Goal: Information Seeking & Learning: Check status

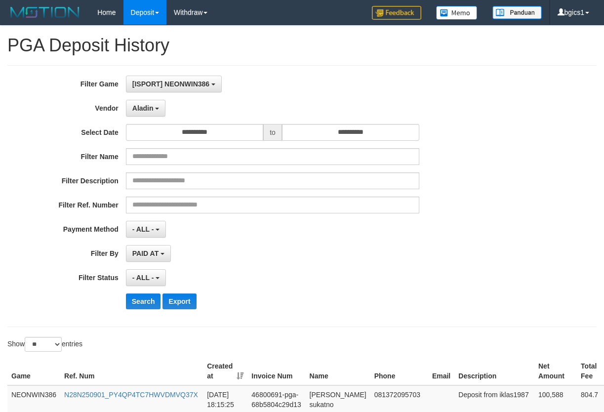
select select "**********"
select select "**"
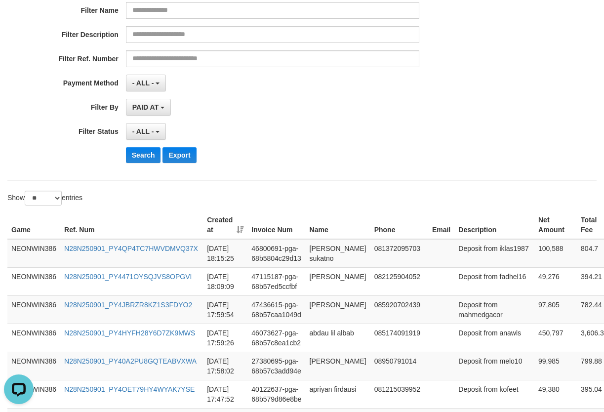
scroll to position [164, 0]
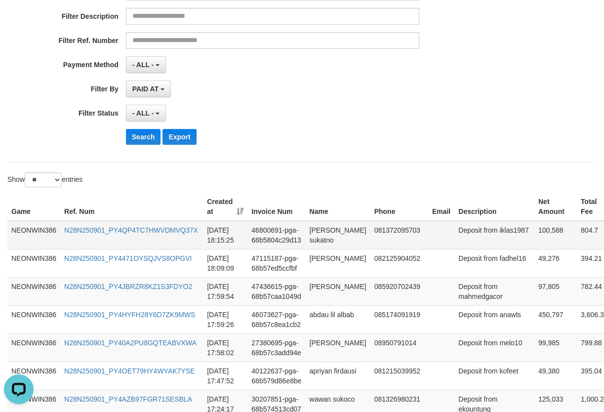
click at [534, 238] on td "100,588" at bounding box center [555, 235] width 42 height 29
copy td "100,588"
click at [534, 238] on td "100,588" at bounding box center [555, 235] width 42 height 29
click at [141, 137] on button "Search" at bounding box center [143, 137] width 35 height 16
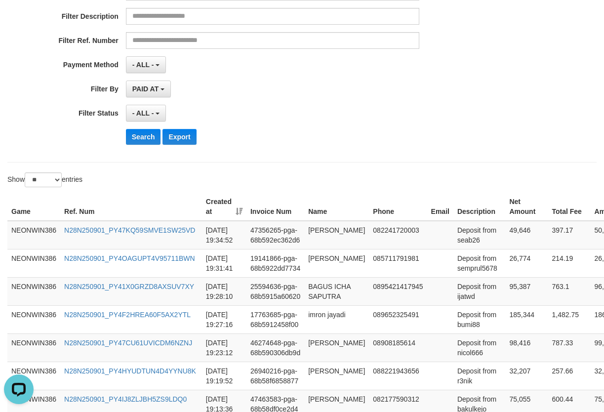
click at [145, 199] on th "Ref. Num" at bounding box center [131, 207] width 142 height 28
click at [133, 139] on button "Search" at bounding box center [143, 137] width 35 height 16
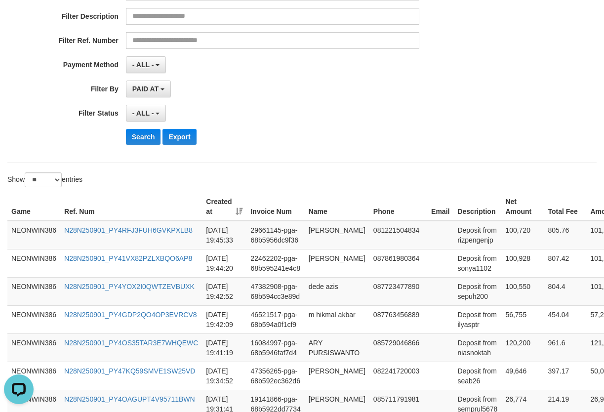
click at [364, 117] on div "- ALL - SELECT ALL - ALL - SELECT STATUS PENDING/UNPAID PAID CANCELED EXPIRED" at bounding box center [273, 113] width 294 height 17
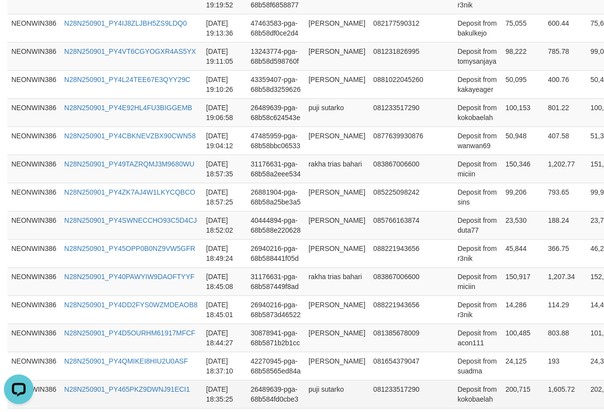
scroll to position [784, 0]
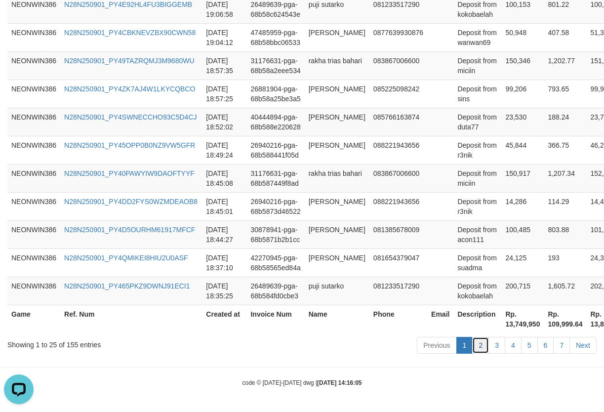
click at [481, 351] on link "2" at bounding box center [480, 345] width 17 height 17
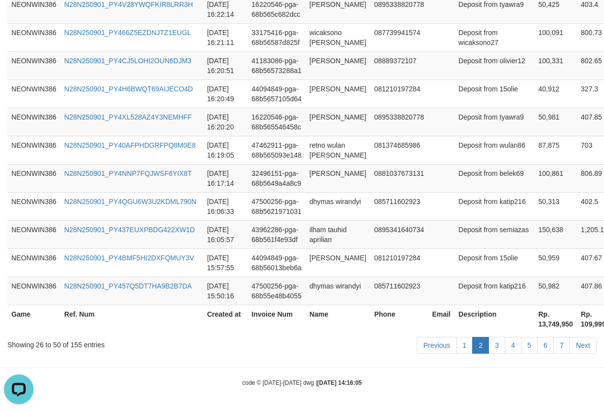
scroll to position [189, 0]
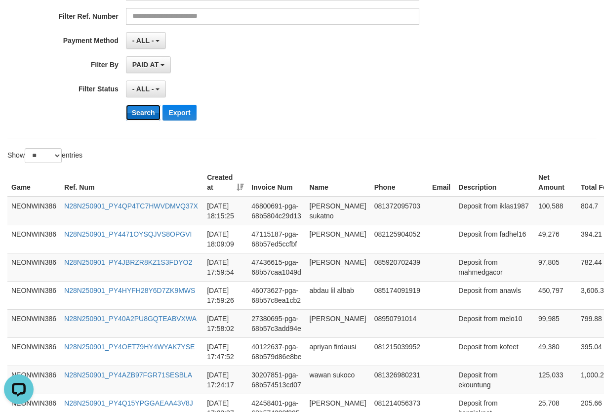
click at [151, 113] on button "Search" at bounding box center [143, 113] width 35 height 16
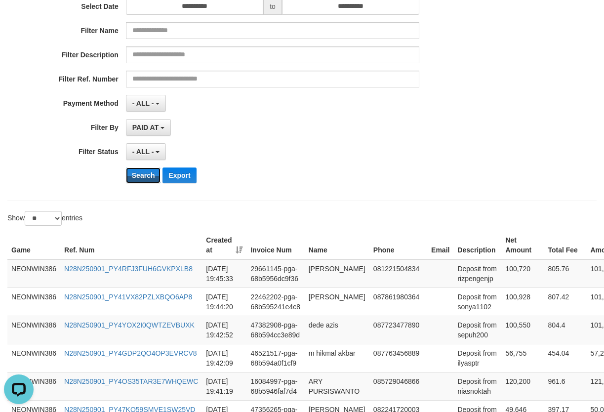
scroll to position [784, 0]
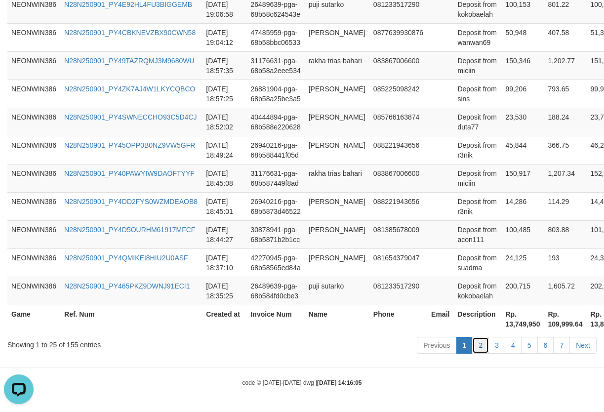
click at [483, 348] on link "2" at bounding box center [480, 345] width 17 height 17
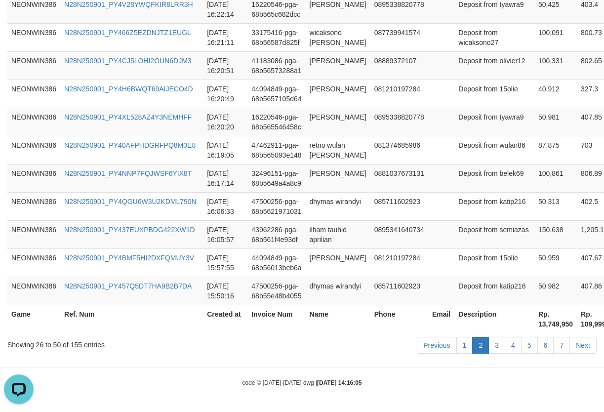
scroll to position [189, 0]
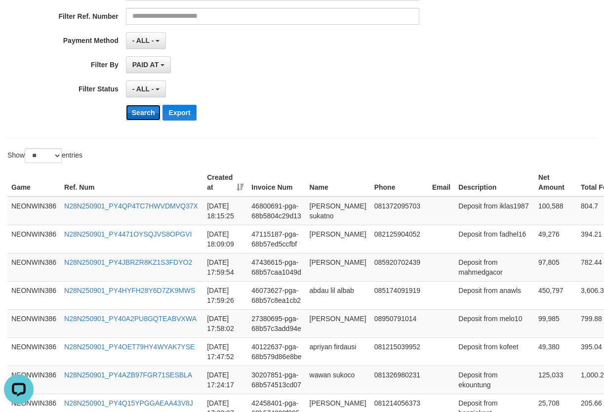
click at [140, 111] on button "Search" at bounding box center [143, 113] width 35 height 16
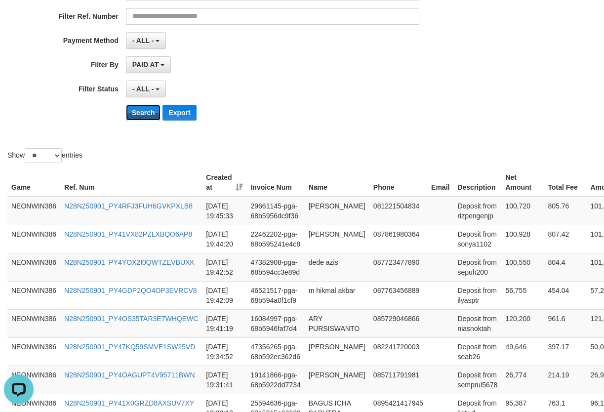
scroll to position [784, 0]
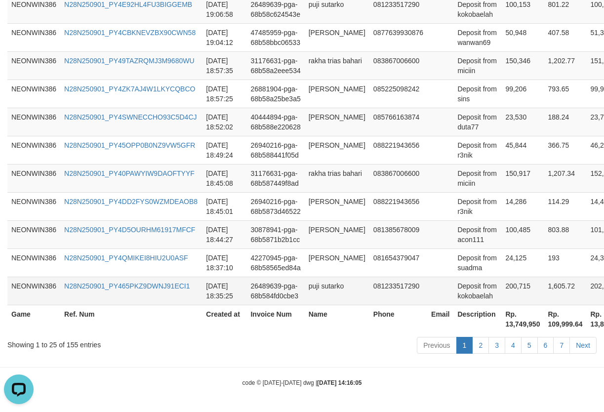
click at [501, 298] on td "200,715" at bounding box center [522, 291] width 42 height 28
click at [501, 297] on td "200,715" at bounding box center [522, 291] width 42 height 28
click at [504, 295] on td "200,715" at bounding box center [522, 291] width 42 height 28
click at [507, 289] on td "200,715" at bounding box center [522, 291] width 42 height 28
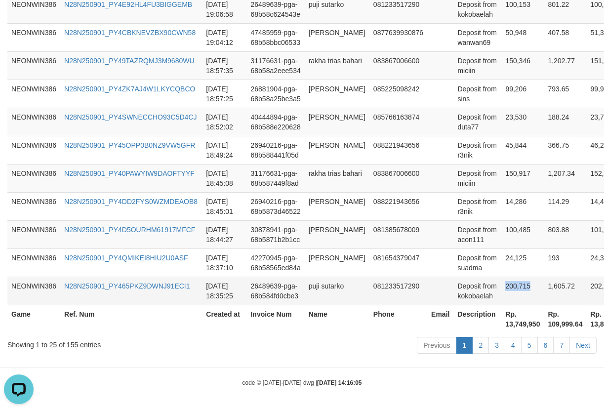
click at [507, 289] on td "200,715" at bounding box center [522, 291] width 42 height 28
copy td "200,715"
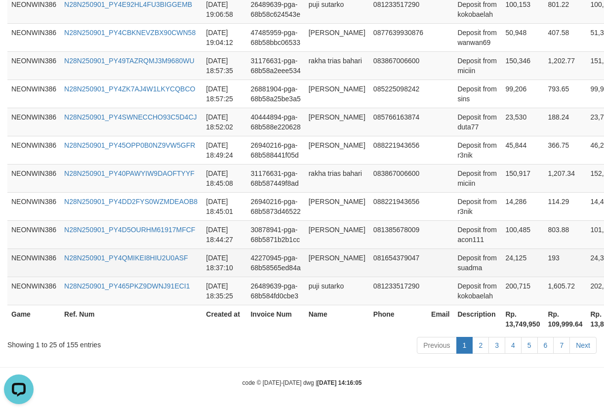
click at [510, 267] on td "24,125" at bounding box center [522, 262] width 42 height 28
copy td "24,125"
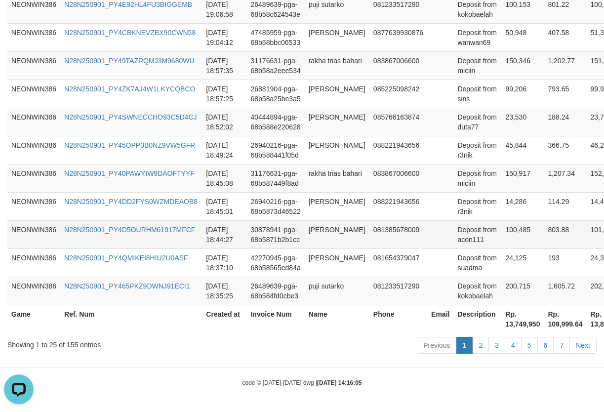
click at [512, 232] on td "100,485" at bounding box center [522, 234] width 42 height 28
copy td "100,485"
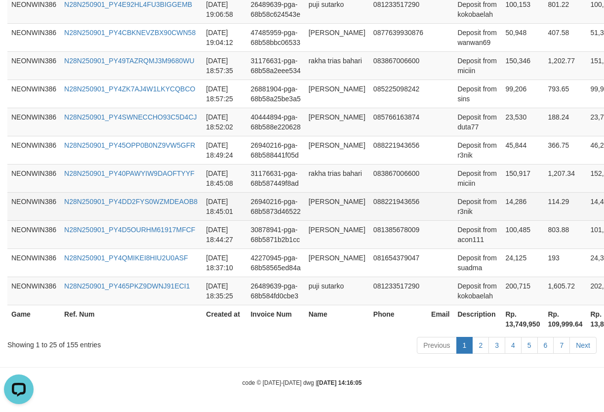
click at [514, 208] on td "14,286" at bounding box center [522, 206] width 42 height 28
copy td "14,286"
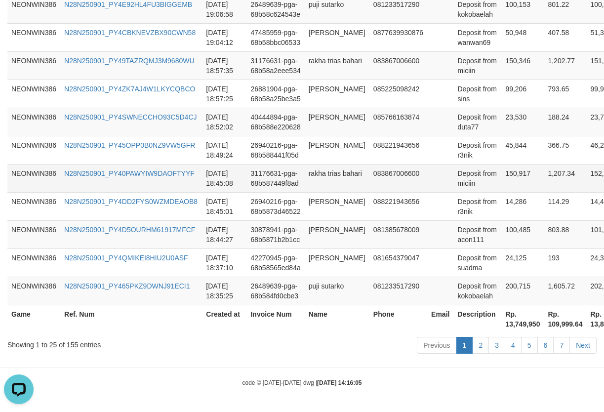
click at [508, 178] on td "150,917" at bounding box center [522, 178] width 42 height 28
copy td "150,917"
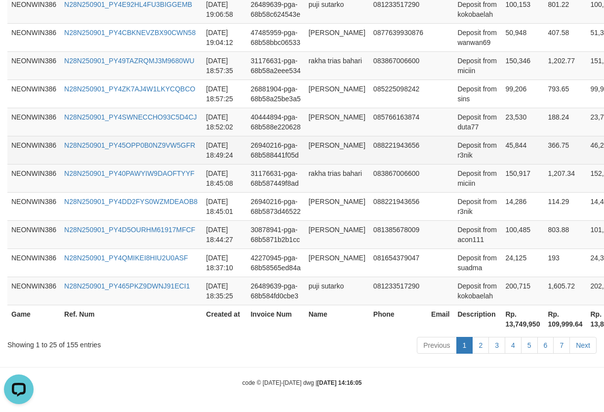
click at [520, 149] on td "45,844" at bounding box center [522, 150] width 42 height 28
click at [512, 149] on td "45,844" at bounding box center [522, 150] width 42 height 28
copy td "45,844"
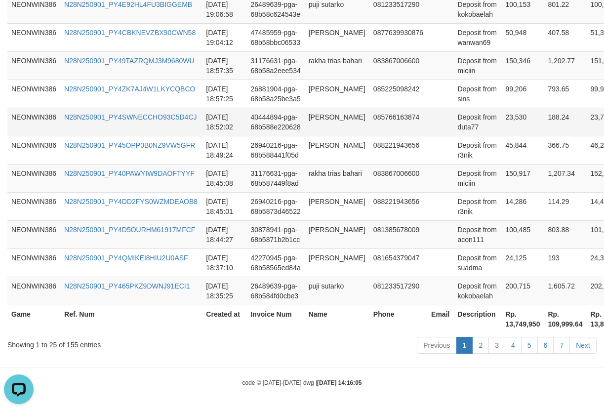
click at [508, 116] on td "23,530" at bounding box center [522, 122] width 42 height 28
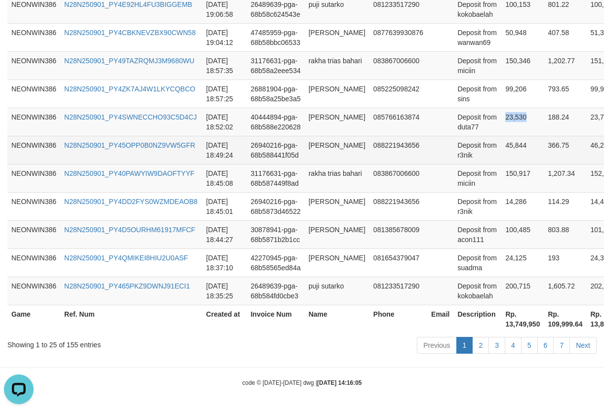
copy td "23,530"
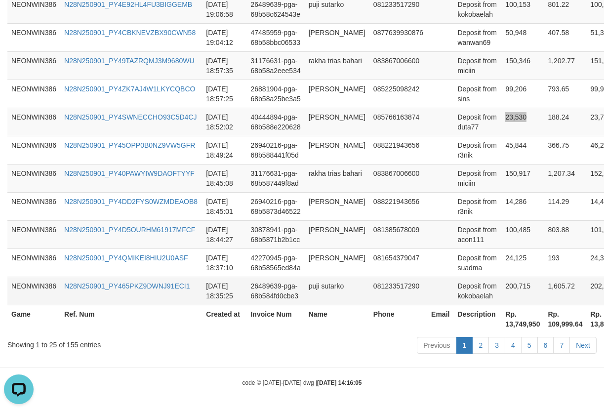
scroll to position [620, 0]
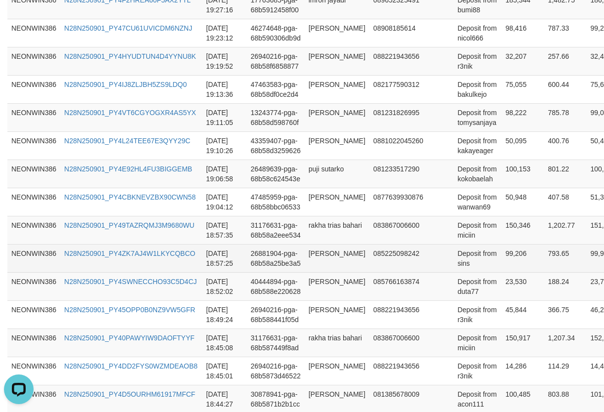
click at [510, 257] on td "99,206" at bounding box center [522, 258] width 42 height 28
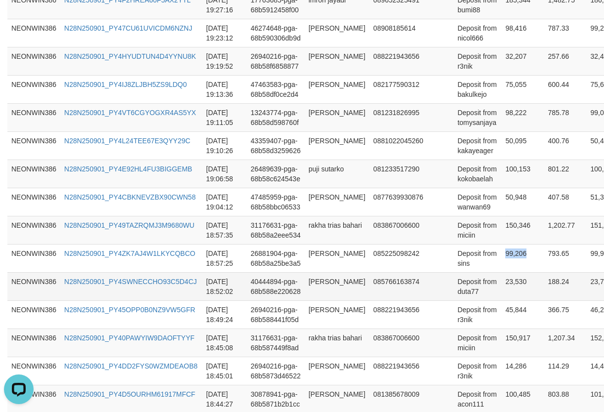
copy td "99,206"
click at [510, 236] on td "150,346" at bounding box center [522, 230] width 42 height 28
copy td "150,346"
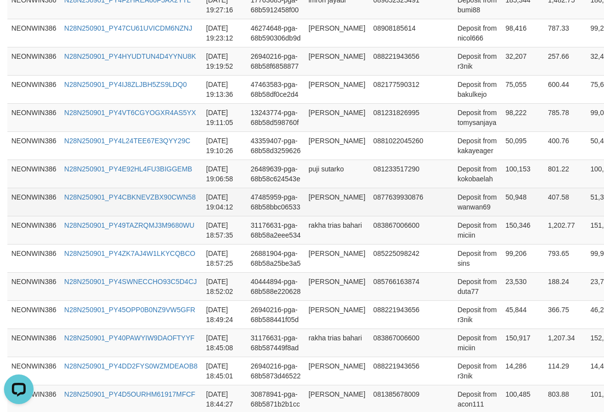
click at [510, 201] on td "50,948" at bounding box center [522, 202] width 42 height 28
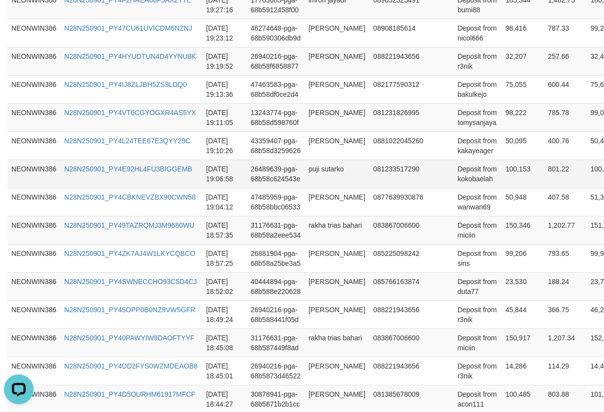
click at [506, 173] on td "100,153" at bounding box center [522, 173] width 42 height 28
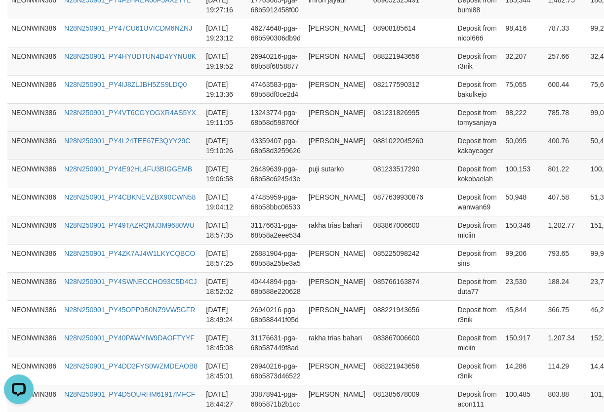
click at [503, 141] on td "50,095" at bounding box center [522, 145] width 42 height 28
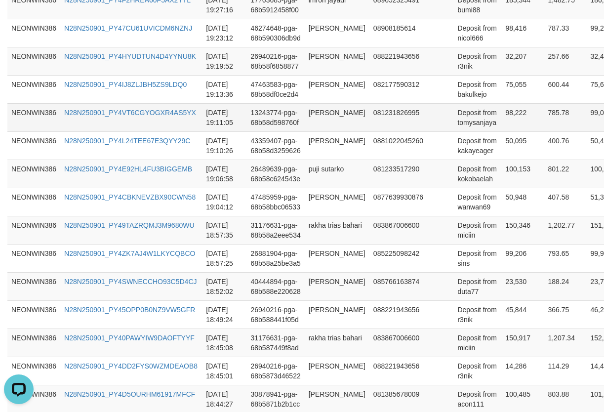
click at [503, 118] on td "98,222" at bounding box center [522, 117] width 42 height 28
click at [318, 112] on td "[PERSON_NAME]" at bounding box center [337, 117] width 65 height 28
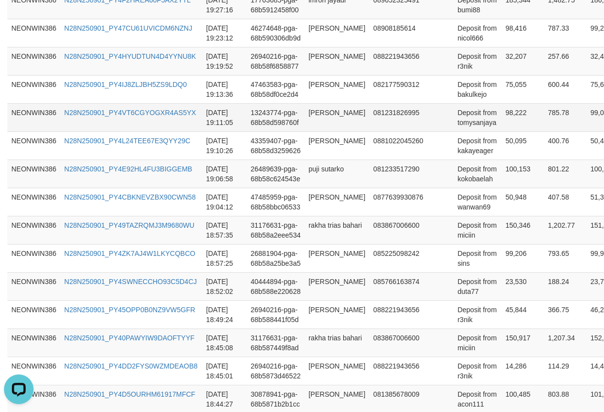
click at [463, 124] on td "Deposit from tomysanjaya" at bounding box center [477, 117] width 48 height 28
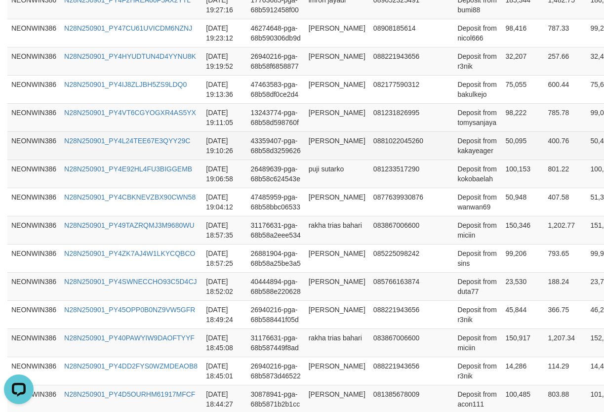
click at [327, 147] on td "[PERSON_NAME]" at bounding box center [337, 145] width 65 height 28
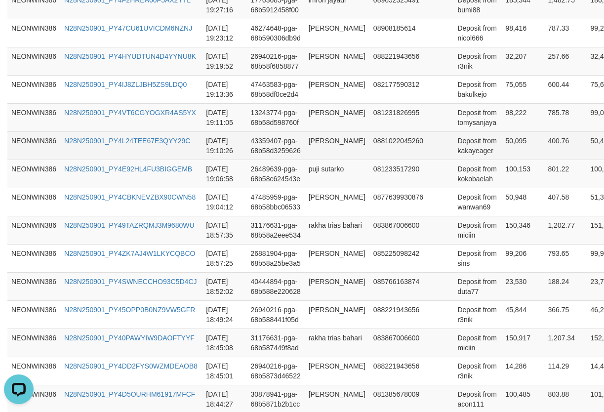
click at [465, 150] on td "Deposit from kakayeager" at bounding box center [477, 145] width 48 height 28
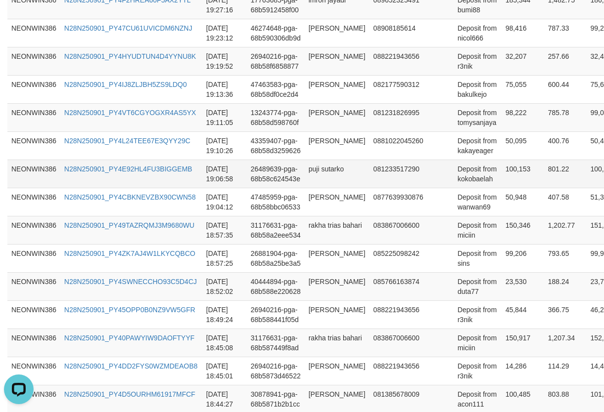
click at [316, 173] on td "puji sutarko" at bounding box center [337, 173] width 65 height 28
click at [476, 175] on td "Deposit from kokobaelah" at bounding box center [477, 173] width 48 height 28
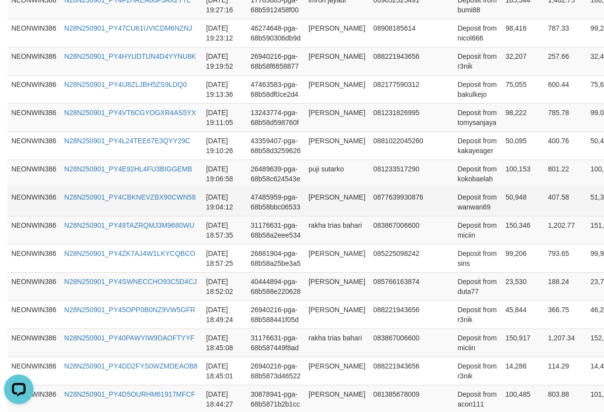
drag, startPoint x: 306, startPoint y: 211, endPoint x: 324, endPoint y: 206, distance: 18.6
click at [306, 211] on td "[PERSON_NAME]" at bounding box center [337, 202] width 65 height 28
click at [325, 204] on td "[PERSON_NAME]" at bounding box center [337, 202] width 65 height 28
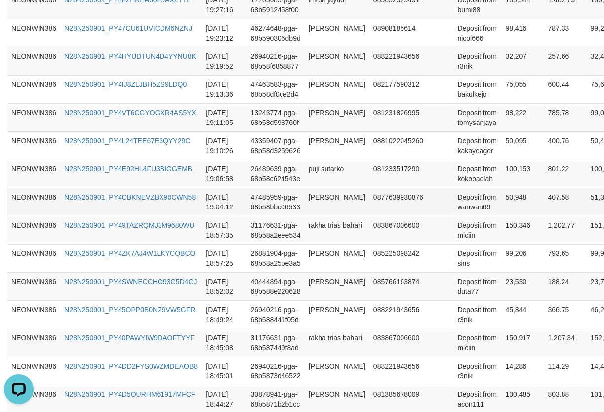
click at [473, 211] on td "Deposit from wanwan69" at bounding box center [477, 202] width 48 height 28
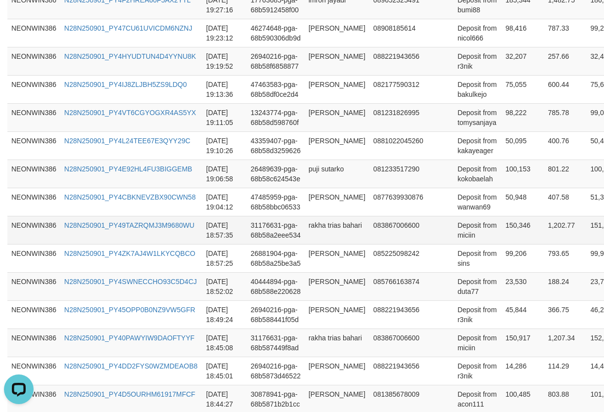
click at [327, 229] on td "rakha trias bahari" at bounding box center [337, 230] width 65 height 28
click at [462, 238] on td "Deposit from miciin" at bounding box center [477, 230] width 48 height 28
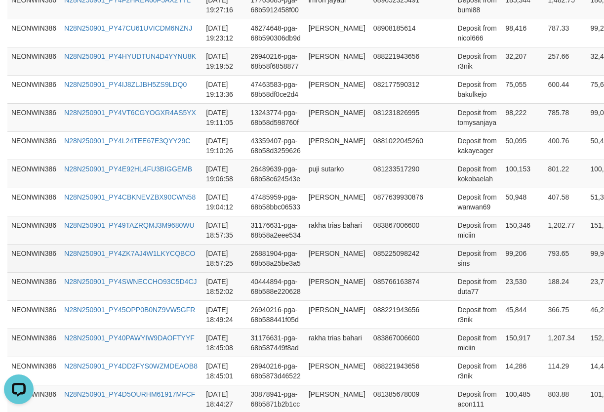
click at [315, 253] on td "[PERSON_NAME]" at bounding box center [337, 258] width 65 height 28
click at [445, 262] on td at bounding box center [440, 258] width 26 height 28
click at [460, 262] on td "Deposit from sins" at bounding box center [477, 258] width 48 height 28
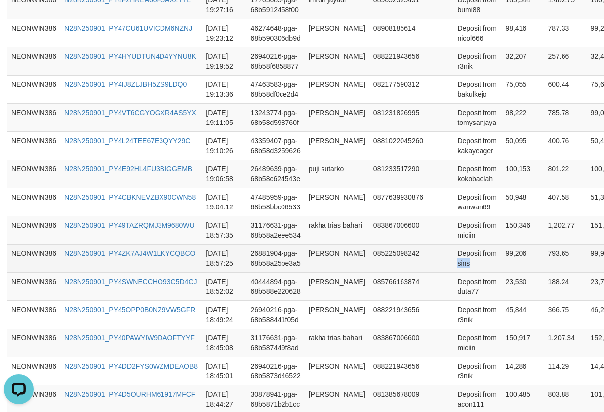
click at [460, 262] on td "Deposit from sins" at bounding box center [477, 258] width 48 height 28
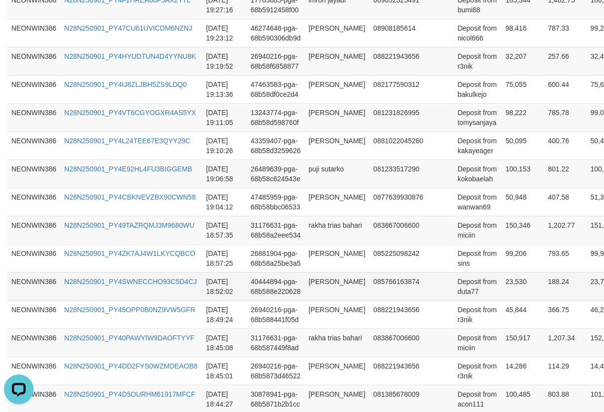
click at [326, 289] on td "[PERSON_NAME]" at bounding box center [337, 286] width 65 height 28
click at [456, 292] on td "Deposit from duta77" at bounding box center [477, 286] width 48 height 28
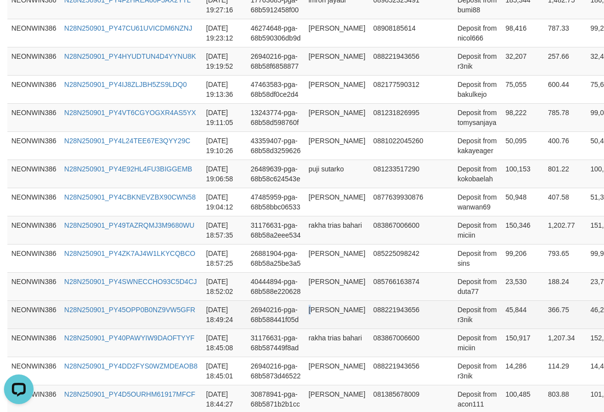
click at [310, 309] on td "[PERSON_NAME]" at bounding box center [337, 314] width 65 height 28
click at [311, 309] on td "[PERSON_NAME]" at bounding box center [337, 314] width 65 height 28
click at [455, 321] on td "Deposit from r3nik" at bounding box center [477, 314] width 48 height 28
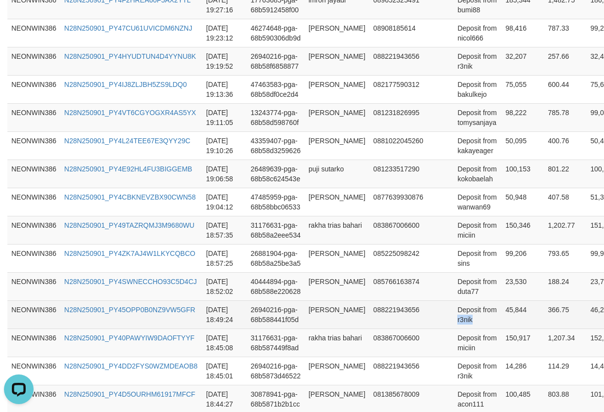
click at [455, 321] on td "Deposit from r3nik" at bounding box center [477, 314] width 48 height 28
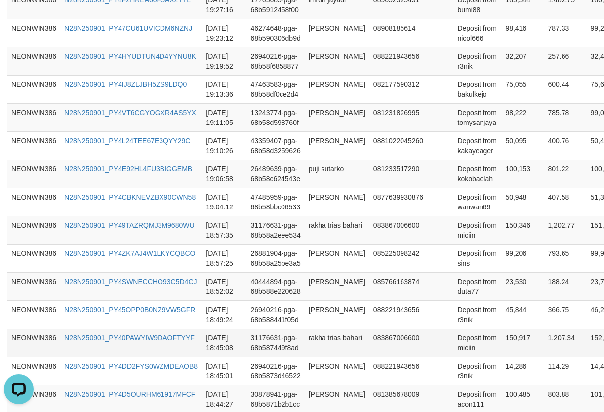
click at [329, 345] on td "rakha trias bahari" at bounding box center [337, 342] width 65 height 28
click at [462, 348] on td "Deposit from miciin" at bounding box center [477, 342] width 48 height 28
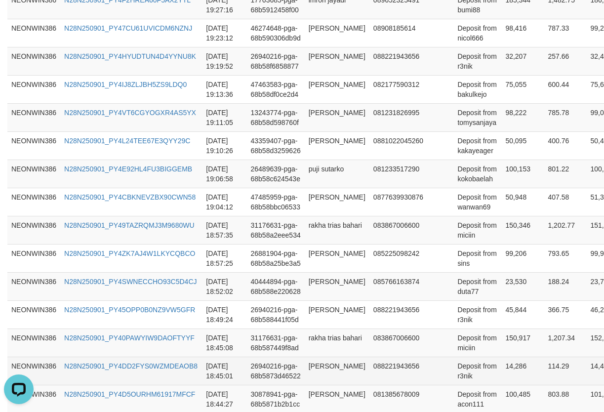
click at [325, 364] on td "[PERSON_NAME]" at bounding box center [337, 370] width 65 height 28
click at [339, 362] on td "[PERSON_NAME]" at bounding box center [337, 370] width 65 height 28
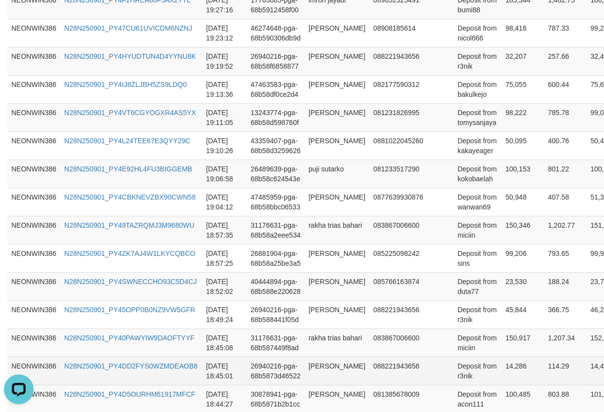
click at [460, 378] on td "Deposit from r3nik" at bounding box center [477, 370] width 48 height 28
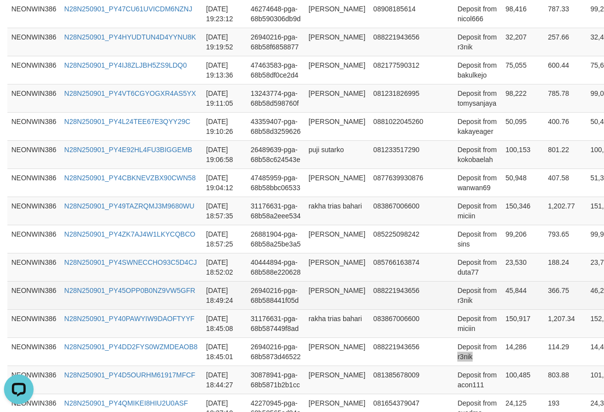
scroll to position [784, 0]
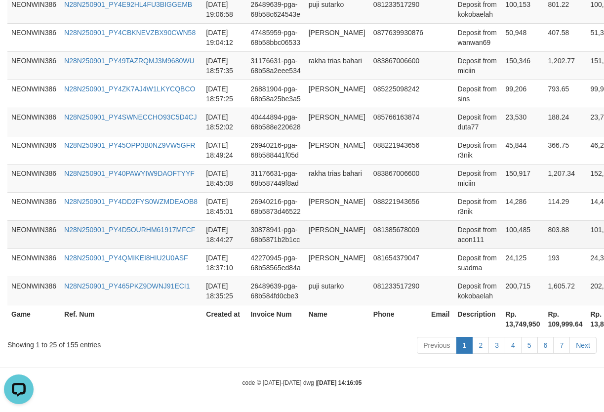
click at [326, 237] on td "[PERSON_NAME]" at bounding box center [337, 234] width 65 height 28
click at [469, 239] on td "Deposit from acon111" at bounding box center [477, 234] width 48 height 28
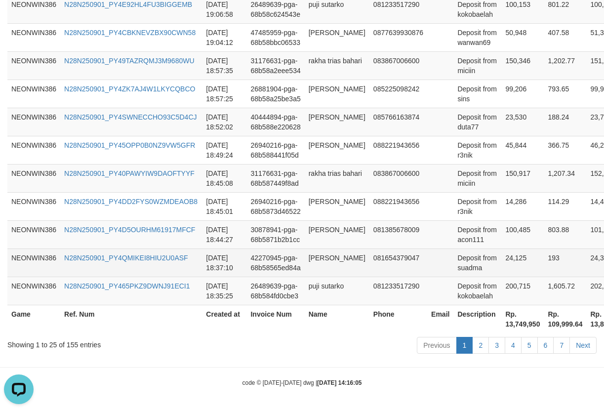
click at [332, 272] on td "[PERSON_NAME]" at bounding box center [337, 262] width 65 height 28
click at [463, 269] on td "Deposit from suadma" at bounding box center [477, 262] width 48 height 28
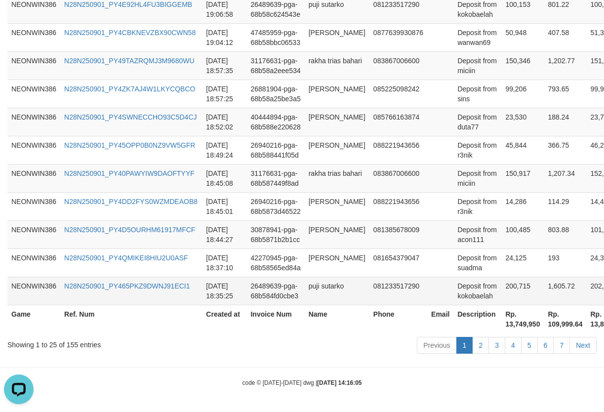
click at [324, 283] on td "puji sutarko" at bounding box center [337, 291] width 65 height 28
click at [464, 300] on td "Deposit from kokobaelah" at bounding box center [477, 291] width 48 height 28
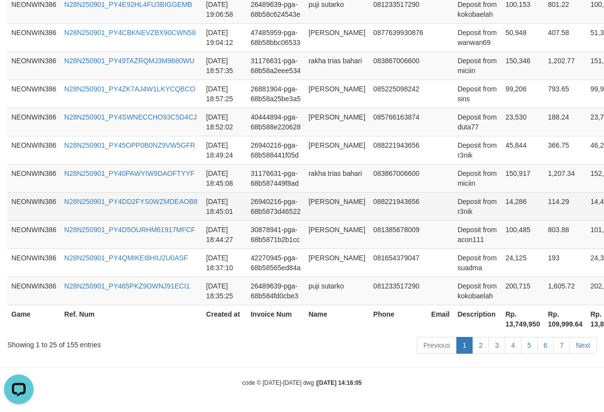
click at [380, 193] on td "088221943656" at bounding box center [398, 206] width 58 height 28
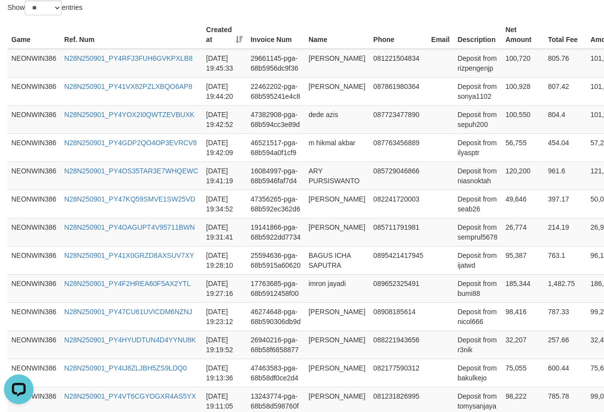
scroll to position [317, 0]
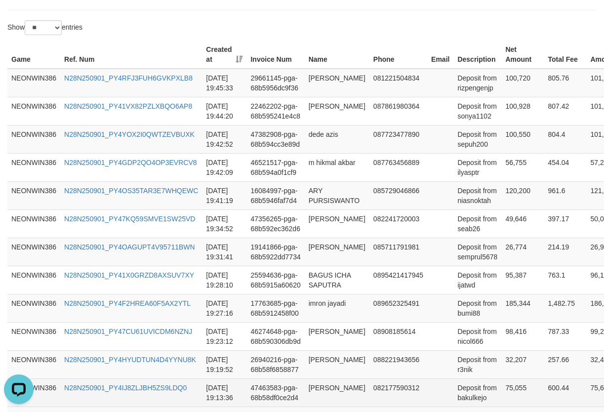
click at [514, 394] on td "75,055" at bounding box center [522, 392] width 42 height 28
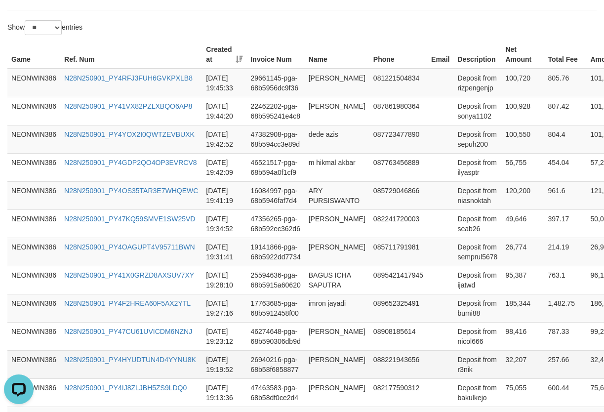
click at [494, 364] on td "Deposit from r3nik" at bounding box center [477, 364] width 48 height 28
click at [512, 361] on td "32,207" at bounding box center [522, 364] width 42 height 28
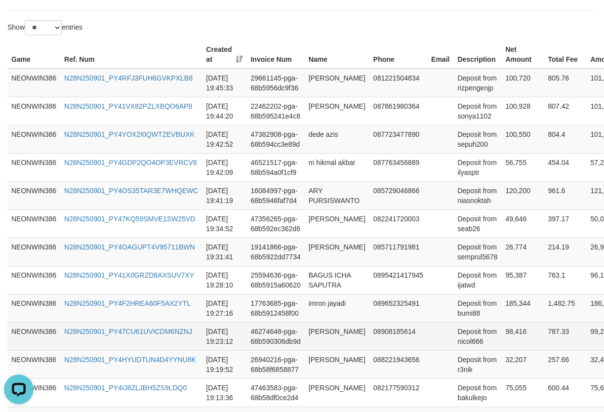
click at [515, 334] on td "98,416" at bounding box center [522, 336] width 42 height 28
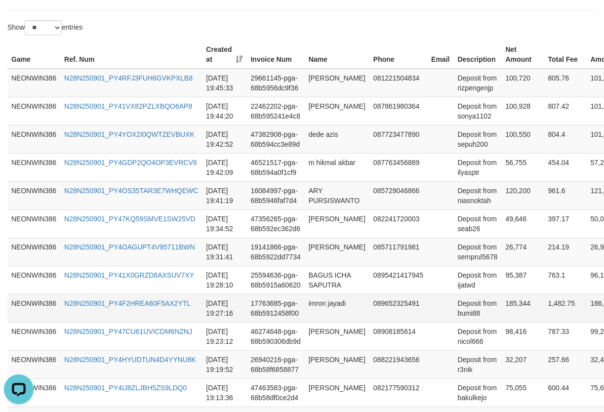
click at [501, 308] on td "185,344" at bounding box center [522, 308] width 42 height 28
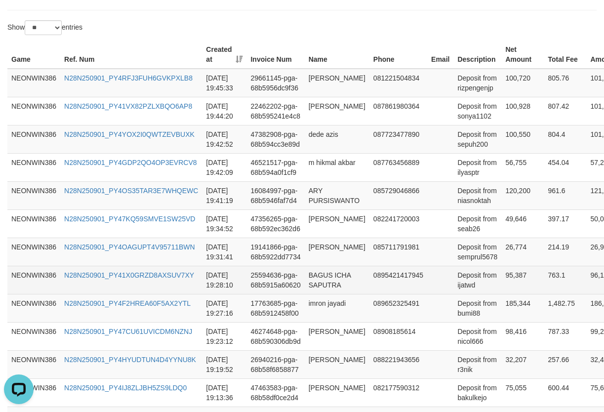
click at [502, 280] on td "95,387" at bounding box center [522, 280] width 42 height 28
drag, startPoint x: 502, startPoint y: 280, endPoint x: 565, endPoint y: 280, distance: 63.2
click at [502, 280] on td "95,387" at bounding box center [522, 280] width 42 height 28
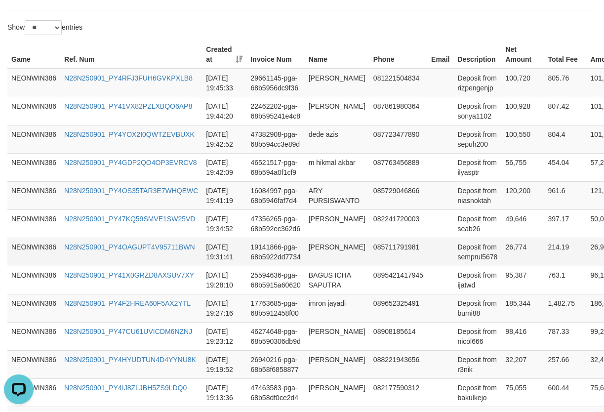
click at [505, 244] on td "26,774" at bounding box center [522, 252] width 42 height 28
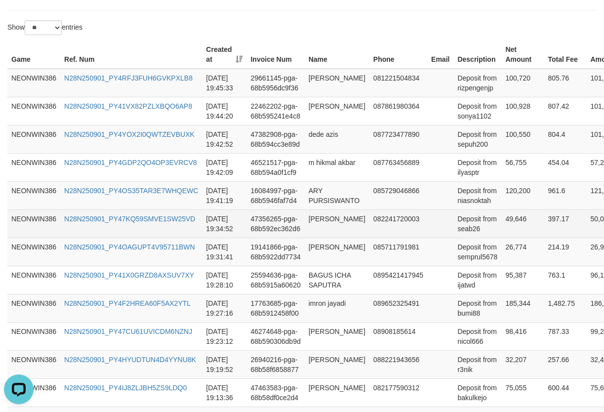
click at [507, 224] on td "49,646" at bounding box center [522, 223] width 42 height 28
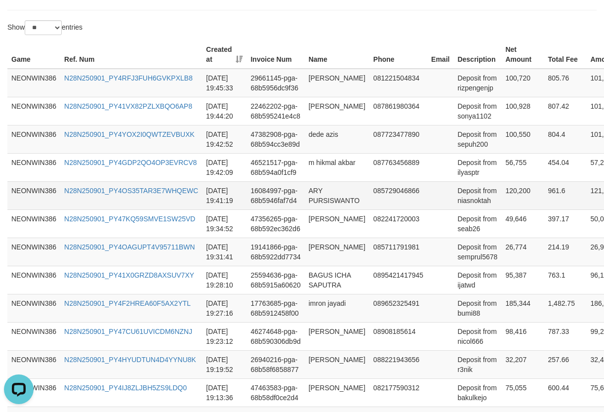
click at [511, 198] on td "120,200" at bounding box center [522, 195] width 42 height 28
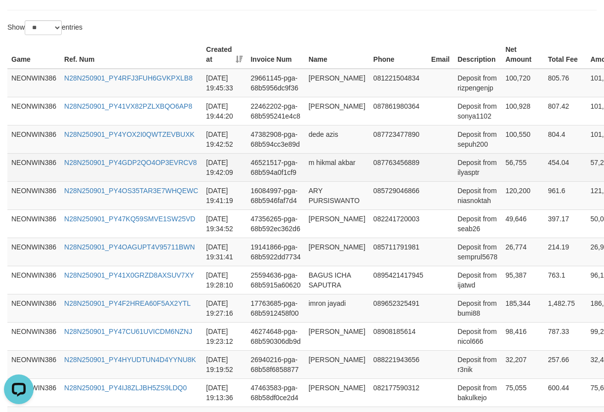
click at [515, 170] on td "56,755" at bounding box center [522, 167] width 42 height 28
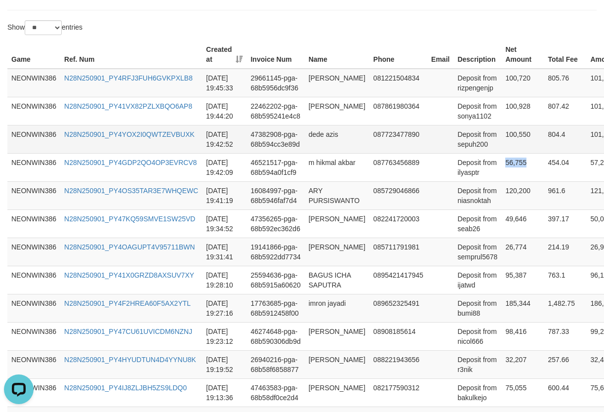
click at [517, 131] on td "100,550" at bounding box center [522, 139] width 42 height 28
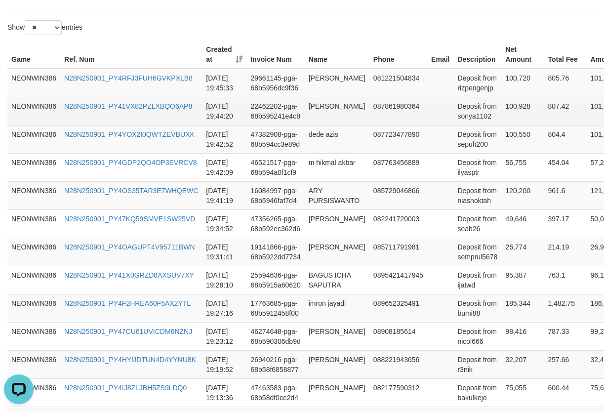
click at [520, 105] on td "100,928" at bounding box center [522, 111] width 42 height 28
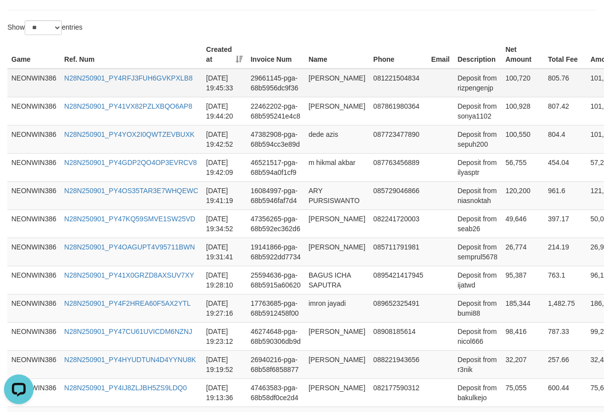
click at [509, 78] on td "100,720" at bounding box center [522, 83] width 42 height 29
click at [311, 77] on td "[PERSON_NAME]" at bounding box center [337, 83] width 65 height 29
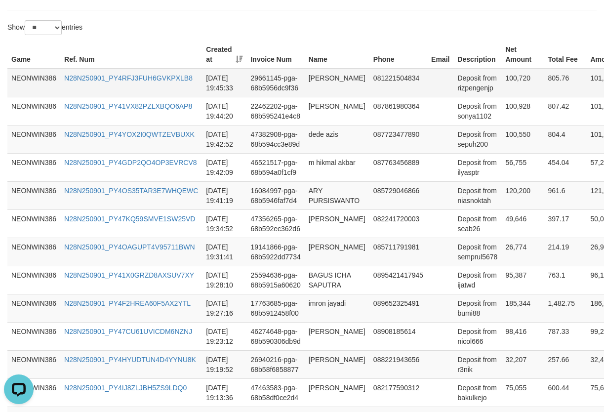
click at [460, 84] on td "Deposit from rizpengenjp" at bounding box center [477, 83] width 48 height 29
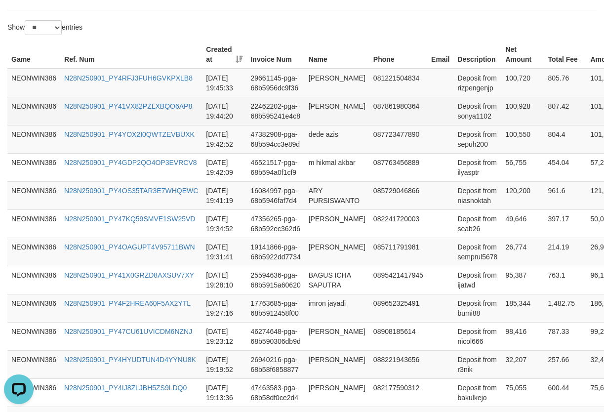
click at [331, 113] on td "[PERSON_NAME]" at bounding box center [337, 111] width 65 height 28
click at [466, 121] on td "Deposit from sonya1102" at bounding box center [477, 111] width 48 height 28
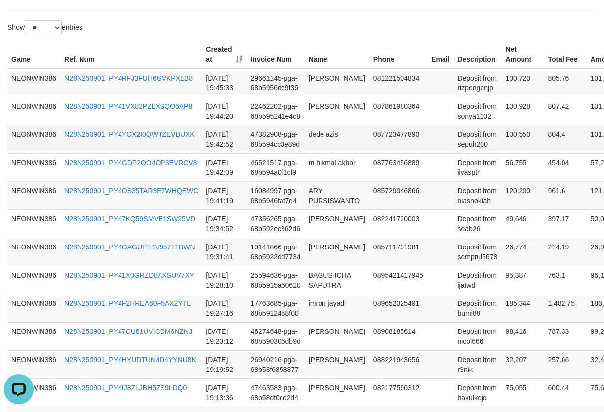
click at [334, 151] on td "dede azis" at bounding box center [337, 139] width 65 height 28
click at [322, 142] on td "dede azis" at bounding box center [337, 139] width 65 height 28
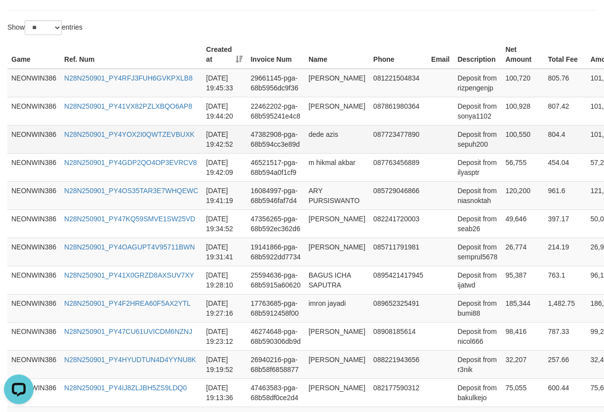
click at [471, 148] on td "Deposit from sepuh200" at bounding box center [477, 139] width 48 height 28
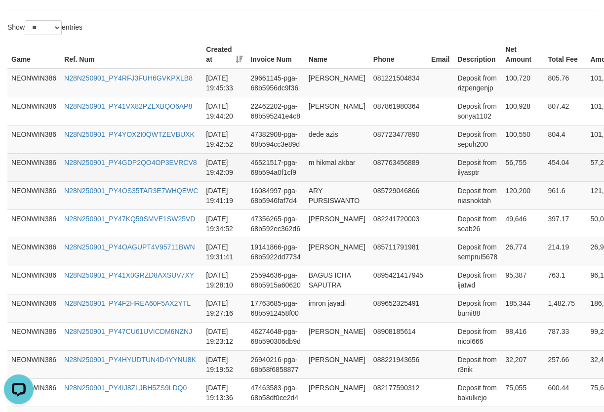
click at [317, 169] on td "m hikmal akbar" at bounding box center [337, 167] width 65 height 28
drag, startPoint x: 475, startPoint y: 179, endPoint x: 463, endPoint y: 174, distance: 13.6
click at [475, 179] on td "Deposit from ilyasptr" at bounding box center [477, 167] width 48 height 28
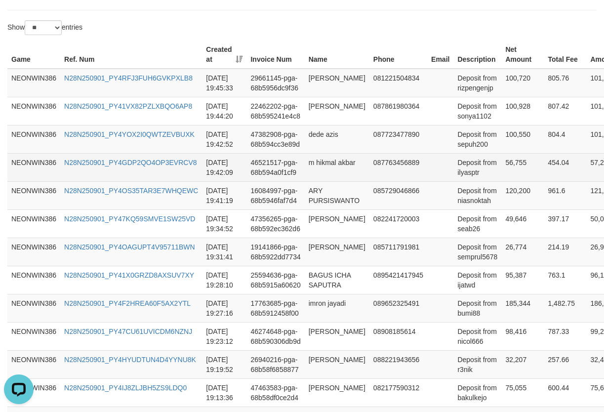
click at [456, 172] on td "Deposit from ilyasptr" at bounding box center [477, 167] width 48 height 28
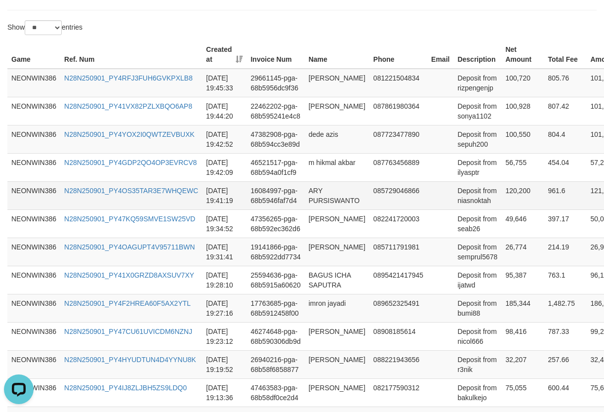
click at [340, 202] on td "ARY PURSISWANTO" at bounding box center [337, 195] width 65 height 28
click at [471, 202] on td "Deposit from niasnoktah" at bounding box center [477, 195] width 48 height 28
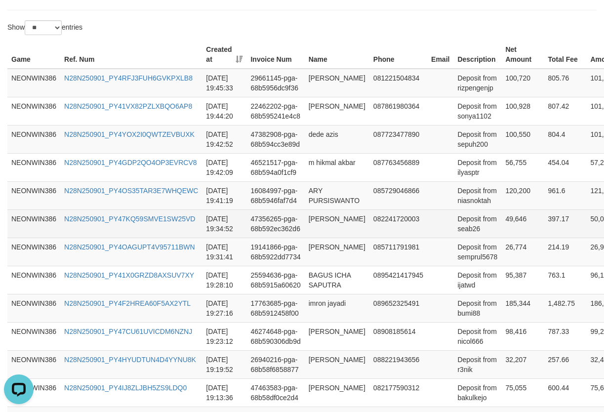
click at [339, 226] on td "[PERSON_NAME]" at bounding box center [337, 223] width 65 height 28
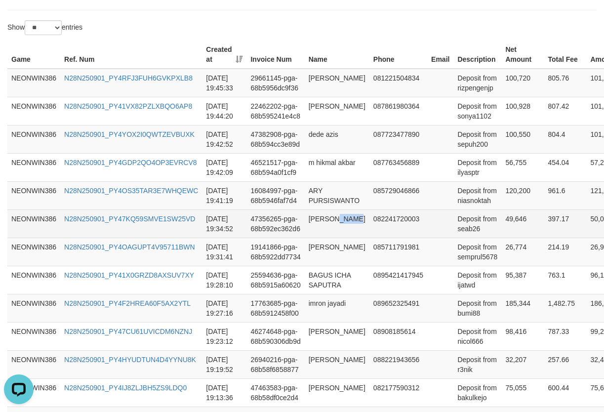
click at [339, 226] on td "[PERSON_NAME]" at bounding box center [337, 223] width 65 height 28
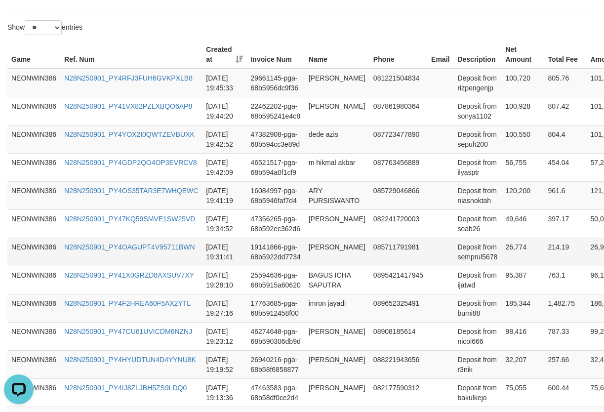
click at [466, 238] on td "Deposit from semprul5678" at bounding box center [477, 252] width 48 height 28
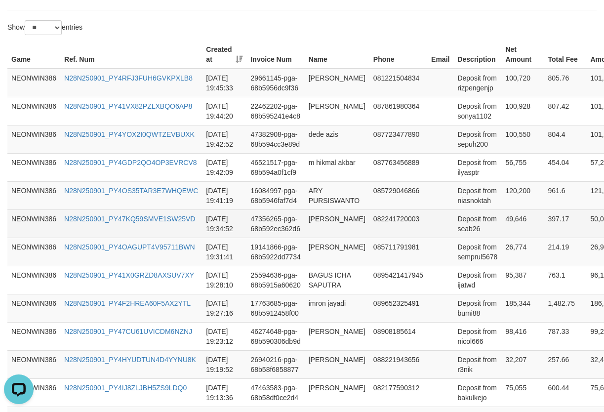
click at [463, 232] on td "Deposit from seab26" at bounding box center [477, 223] width 48 height 28
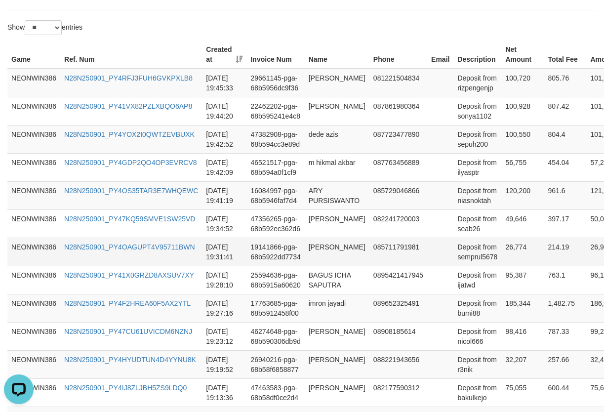
click at [325, 247] on td "[PERSON_NAME]" at bounding box center [337, 252] width 65 height 28
drag, startPoint x: 325, startPoint y: 247, endPoint x: 571, endPoint y: 254, distance: 246.0
click at [325, 247] on td "[PERSON_NAME]" at bounding box center [337, 252] width 65 height 28
click at [468, 262] on td "Deposit from semprul5678" at bounding box center [477, 252] width 48 height 28
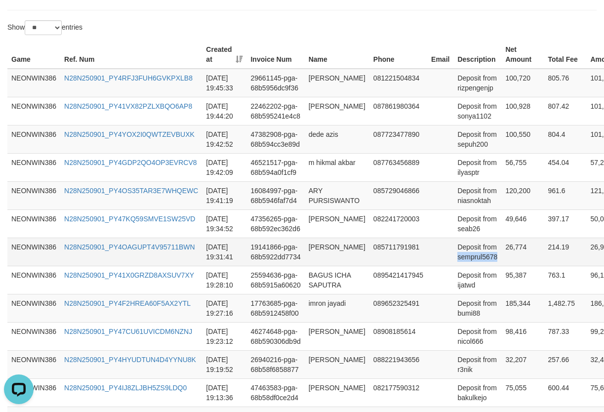
click at [468, 262] on td "Deposit from semprul5678" at bounding box center [477, 252] width 48 height 28
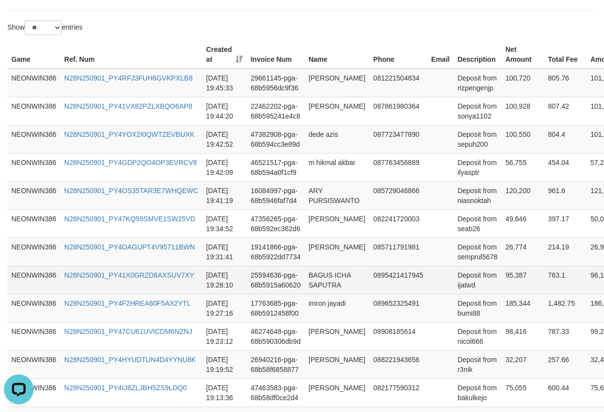
click at [346, 276] on td "BAGUS ICHA SAPUTRA" at bounding box center [337, 280] width 65 height 28
click at [461, 290] on td "Deposit from ijatwd" at bounding box center [477, 280] width 48 height 28
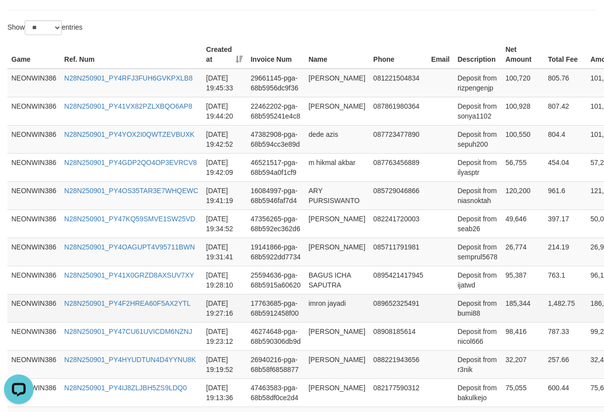
click at [350, 312] on td "imron jayadi" at bounding box center [337, 308] width 65 height 28
click at [299, 312] on td "17763685-pga-68b5912458f00" at bounding box center [275, 308] width 58 height 28
click at [343, 308] on td "imron jayadi" at bounding box center [337, 308] width 65 height 28
click at [330, 308] on td "imron jayadi" at bounding box center [337, 308] width 65 height 28
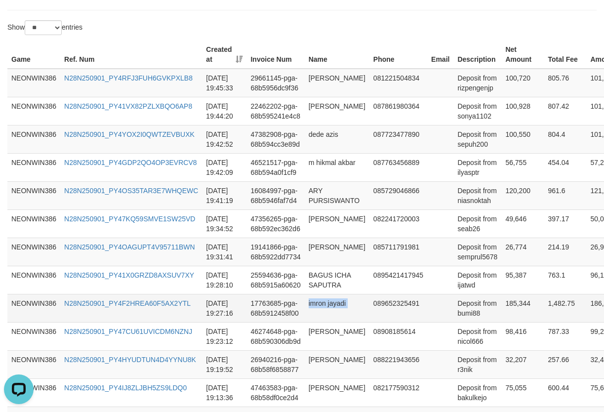
click at [330, 308] on td "imron jayadi" at bounding box center [337, 308] width 65 height 28
click at [471, 315] on td "Deposit from bumi88" at bounding box center [477, 308] width 48 height 28
click at [456, 311] on td "Deposit from bumi88" at bounding box center [477, 308] width 48 height 28
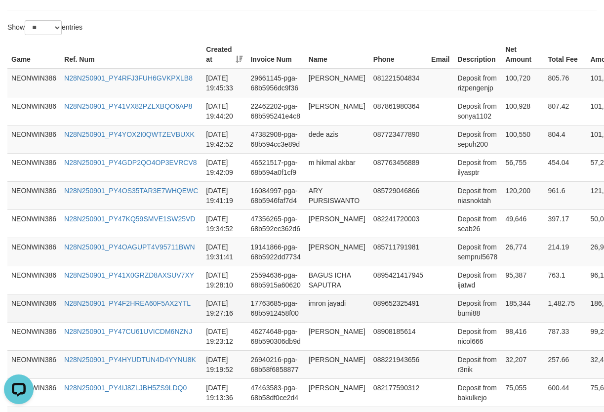
click at [457, 311] on td "Deposit from bumi88" at bounding box center [477, 308] width 48 height 28
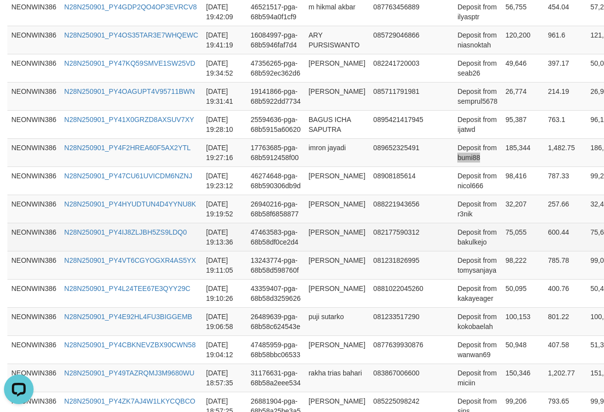
scroll to position [481, 0]
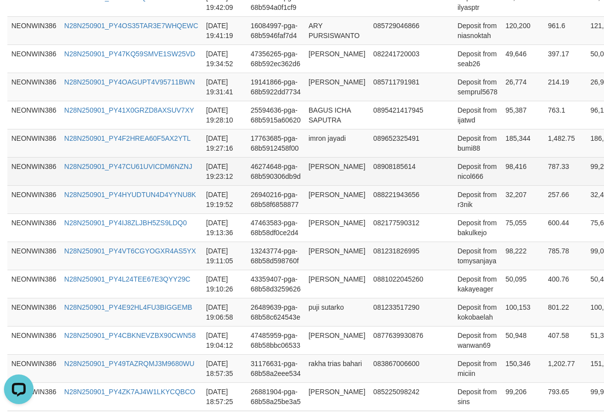
click at [330, 180] on td "[PERSON_NAME]" at bounding box center [337, 171] width 65 height 28
click at [469, 184] on td "Deposit from nicol666" at bounding box center [477, 171] width 48 height 28
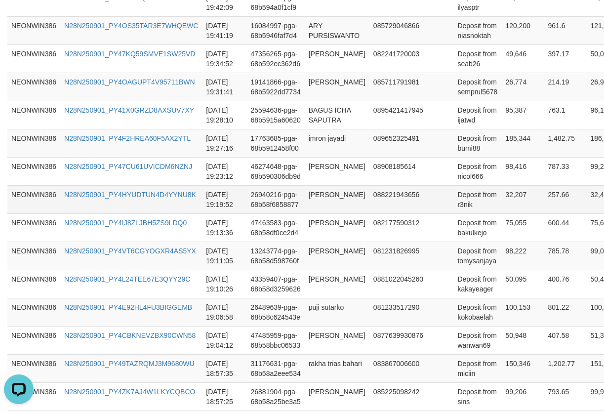
click at [327, 199] on td "[PERSON_NAME]" at bounding box center [337, 199] width 65 height 28
click at [457, 206] on td "Deposit from r3nik" at bounding box center [477, 199] width 48 height 28
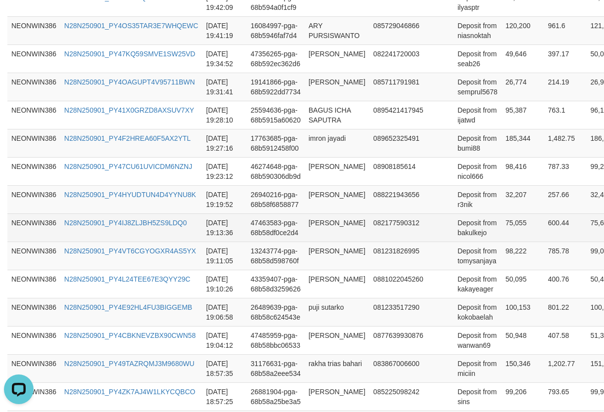
click at [329, 231] on td "[PERSON_NAME]" at bounding box center [337, 227] width 65 height 28
click at [461, 238] on td "Deposit from bakulkejo" at bounding box center [477, 227] width 48 height 28
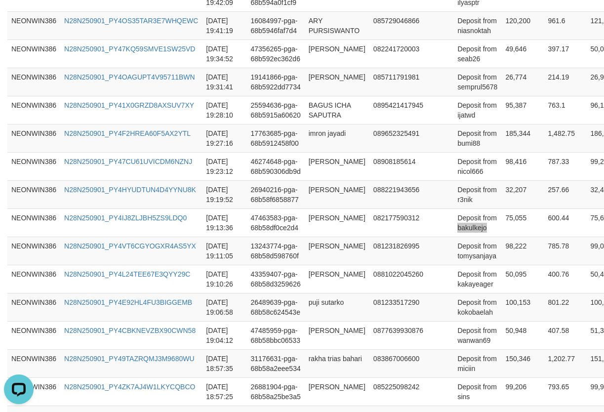
scroll to position [784, 0]
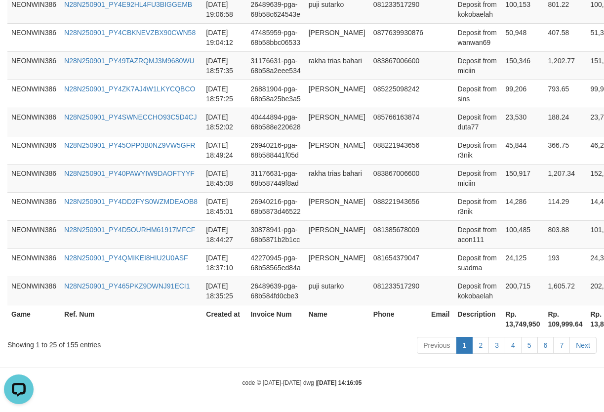
click at [511, 319] on th "Rp. 13,749,950" at bounding box center [522, 319] width 42 height 28
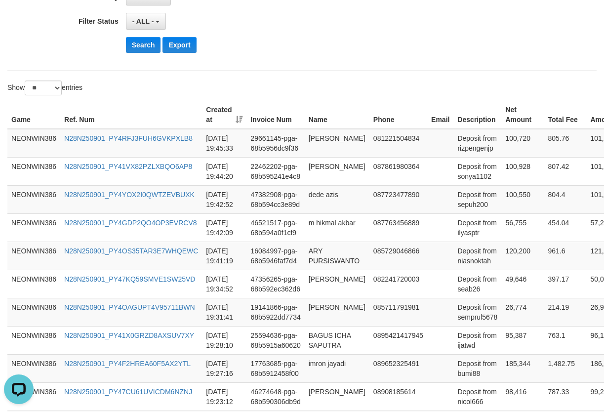
scroll to position [0, 0]
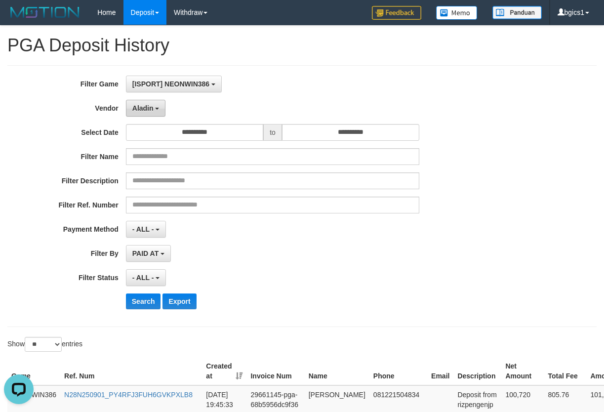
click at [154, 106] on button "Aladin" at bounding box center [146, 108] width 40 height 17
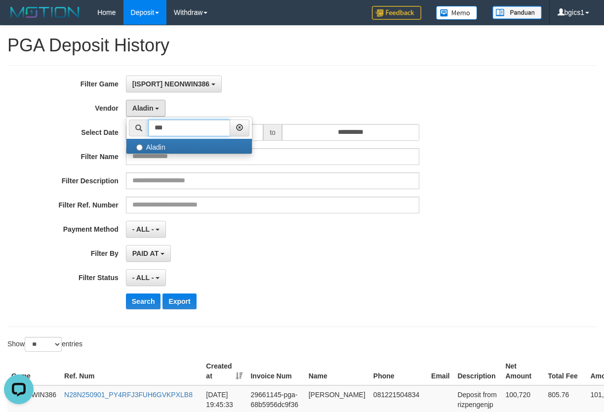
click at [178, 128] on input "***" at bounding box center [189, 127] width 82 height 17
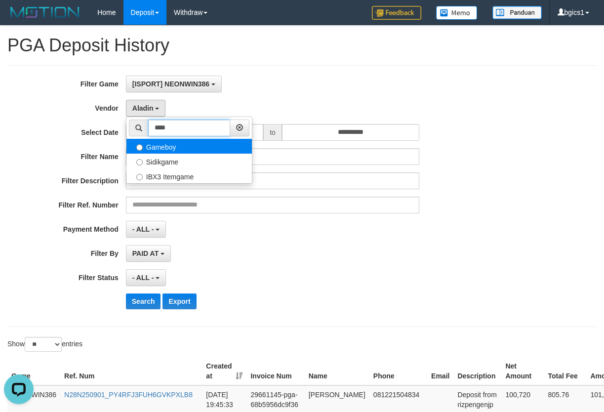
type input "****"
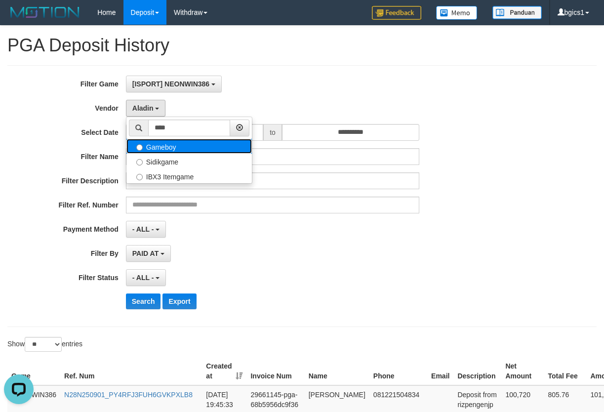
click at [159, 151] on label "Gameboy" at bounding box center [188, 146] width 125 height 15
select select "**********"
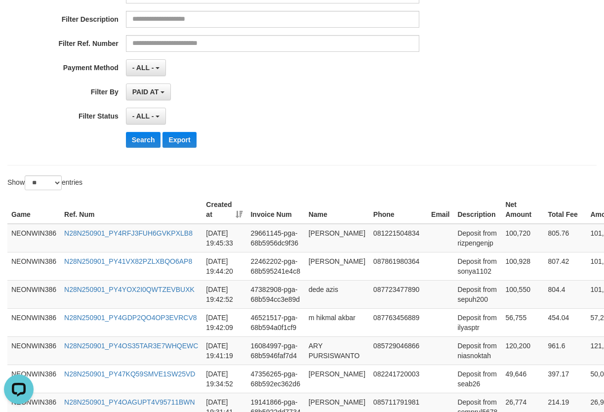
scroll to position [164, 0]
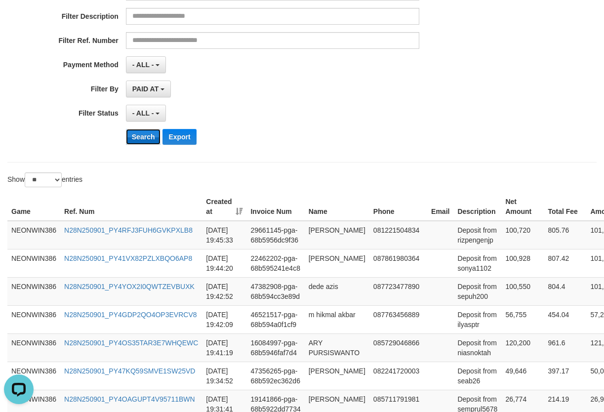
click at [152, 144] on button "Search" at bounding box center [143, 137] width 35 height 16
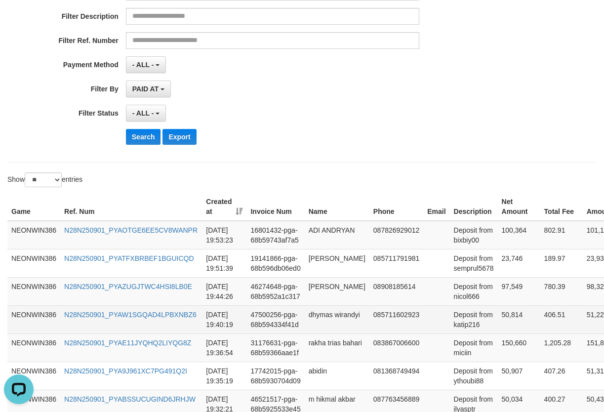
click at [423, 308] on td at bounding box center [436, 319] width 26 height 28
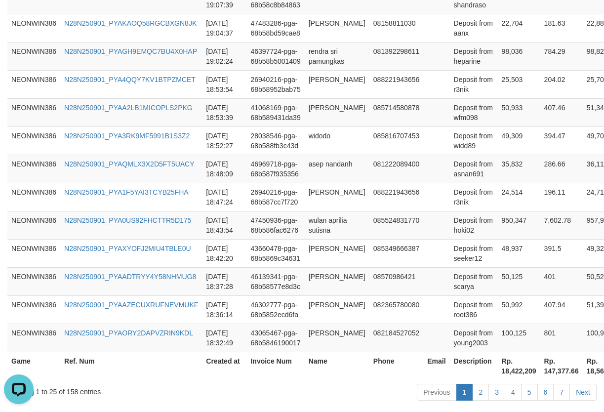
scroll to position [794, 0]
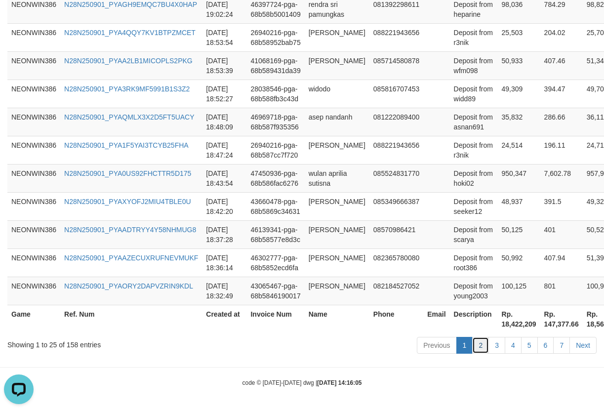
click at [479, 349] on link "2" at bounding box center [480, 345] width 17 height 17
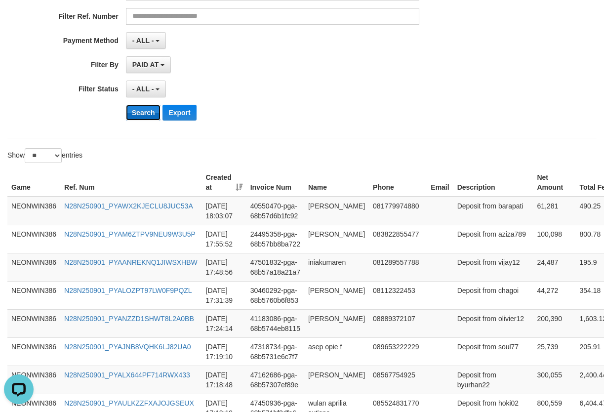
drag, startPoint x: 140, startPoint y: 111, endPoint x: 147, endPoint y: 114, distance: 7.8
click at [139, 112] on button "Search" at bounding box center [143, 113] width 35 height 16
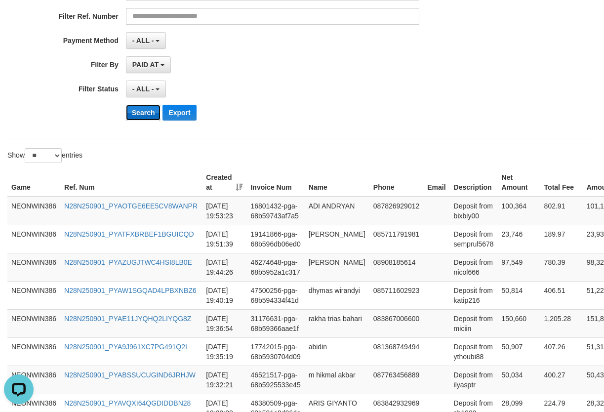
click at [153, 116] on button "Search" at bounding box center [143, 113] width 35 height 16
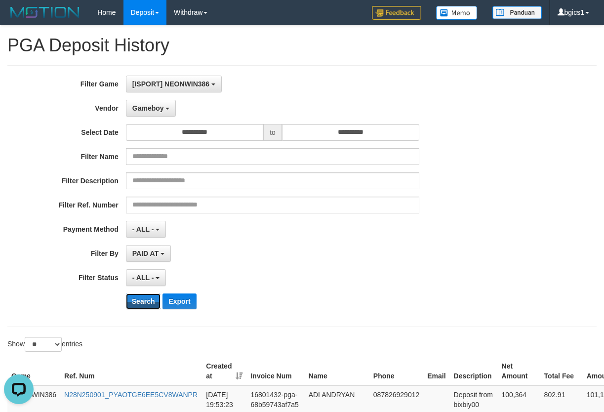
scroll to position [794, 0]
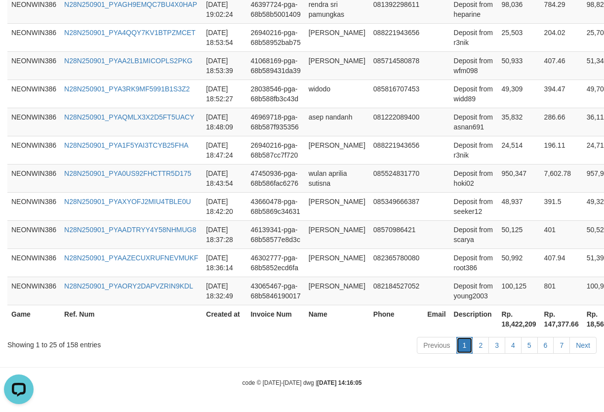
click at [470, 343] on link "1" at bounding box center [464, 345] width 17 height 17
click at [477, 342] on link "2" at bounding box center [480, 345] width 17 height 17
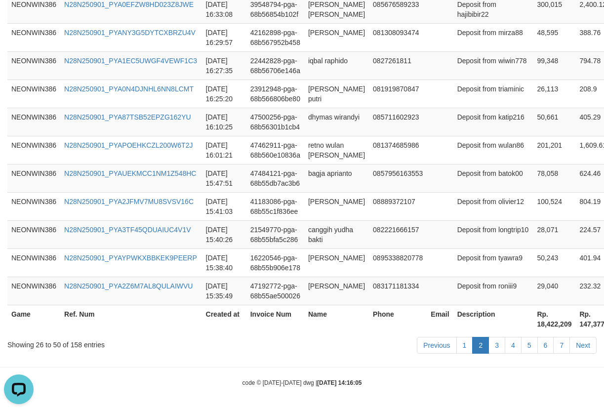
scroll to position [189, 0]
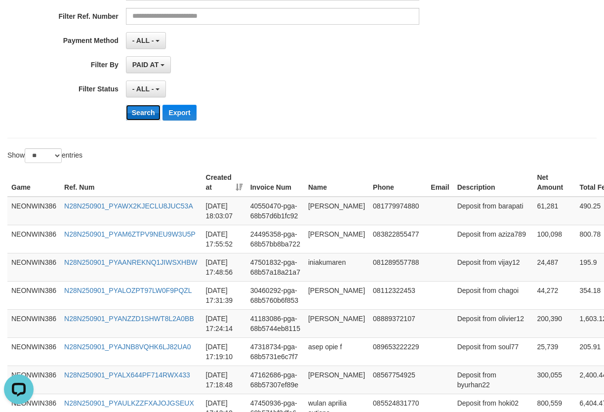
click at [150, 118] on button "Search" at bounding box center [143, 113] width 35 height 16
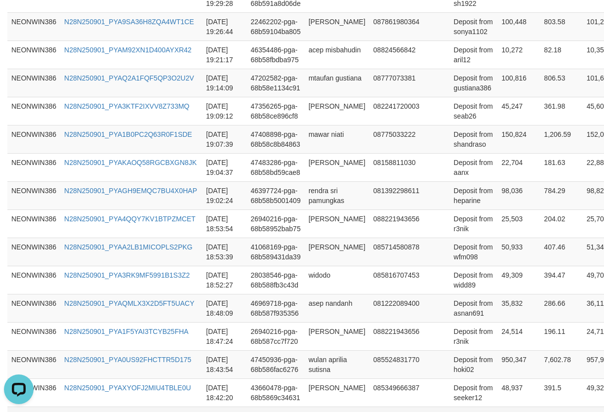
scroll to position [794, 0]
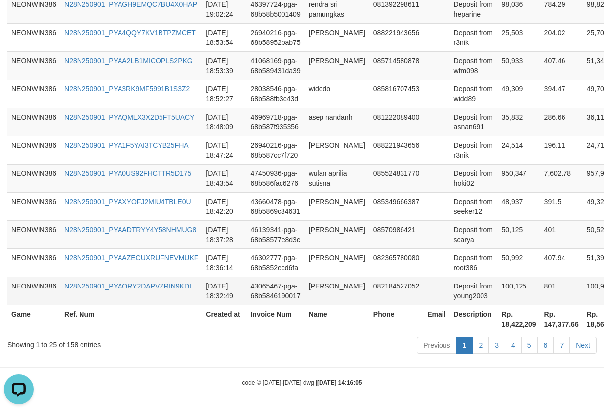
click at [498, 295] on td "100,125" at bounding box center [519, 291] width 42 height 28
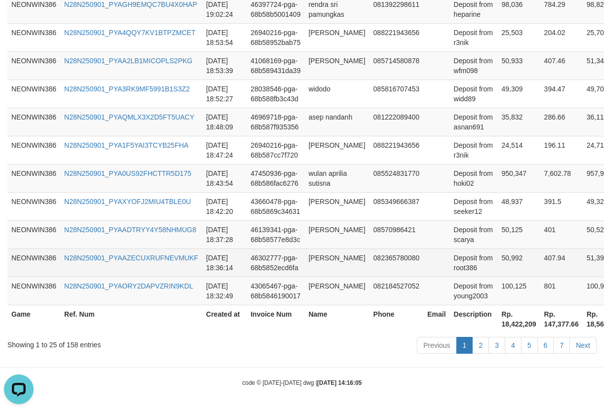
click at [498, 263] on td "50,992" at bounding box center [519, 262] width 42 height 28
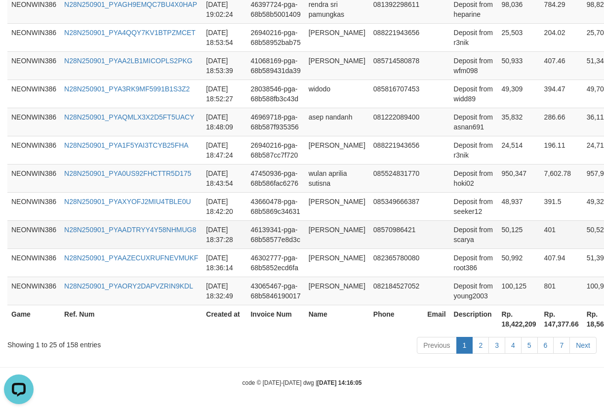
click at [498, 241] on td "50,125" at bounding box center [519, 234] width 42 height 28
click at [498, 238] on td "50,125" at bounding box center [519, 234] width 42 height 28
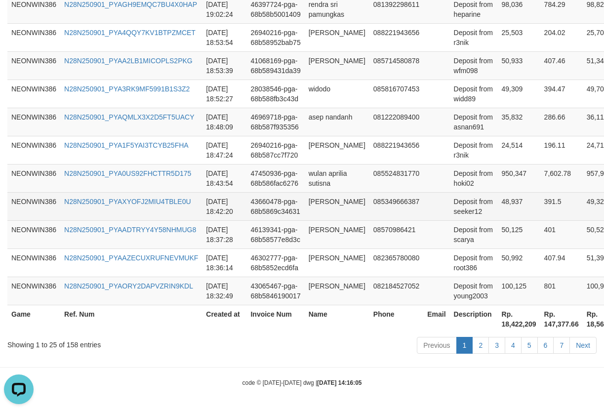
click at [498, 214] on td "48,937" at bounding box center [519, 206] width 42 height 28
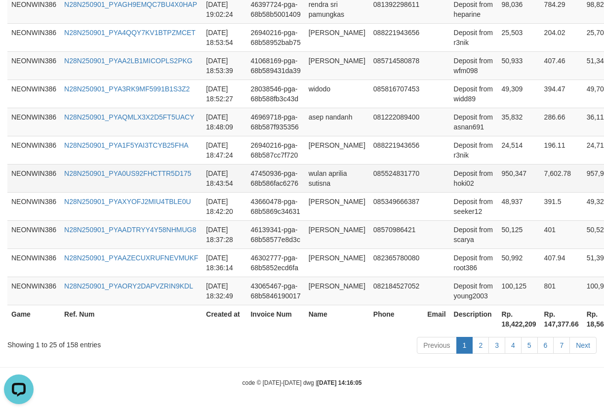
click at [498, 174] on td "950,347" at bounding box center [519, 178] width 42 height 28
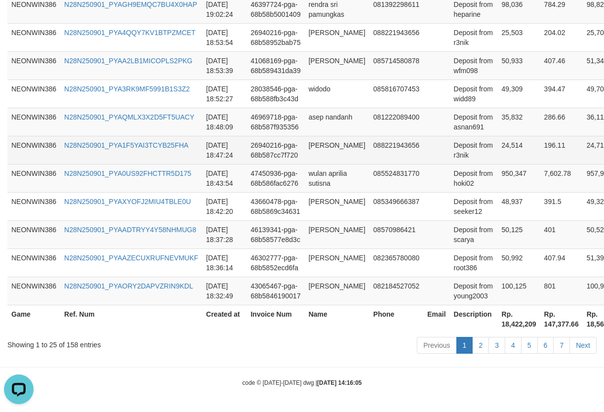
click at [498, 151] on td "24,514" at bounding box center [519, 150] width 42 height 28
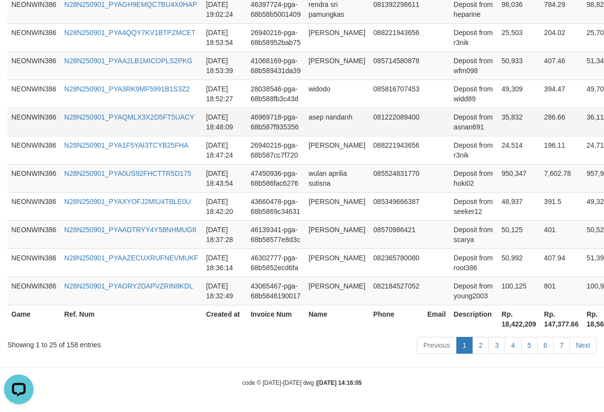
click at [498, 119] on td "35,832" at bounding box center [519, 122] width 42 height 28
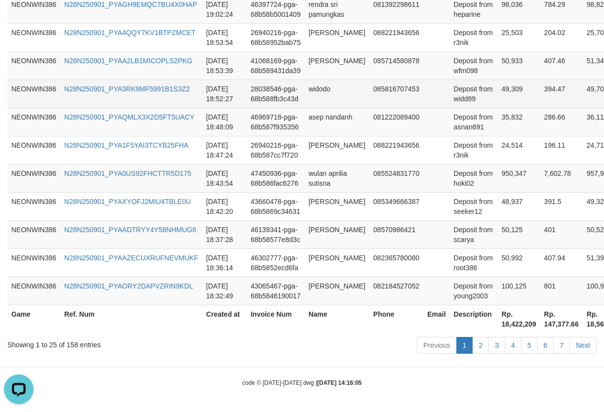
click at [498, 91] on td "49,309" at bounding box center [519, 93] width 42 height 28
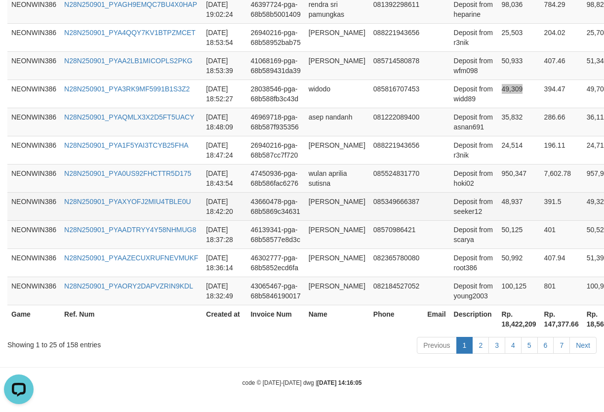
scroll to position [465, 0]
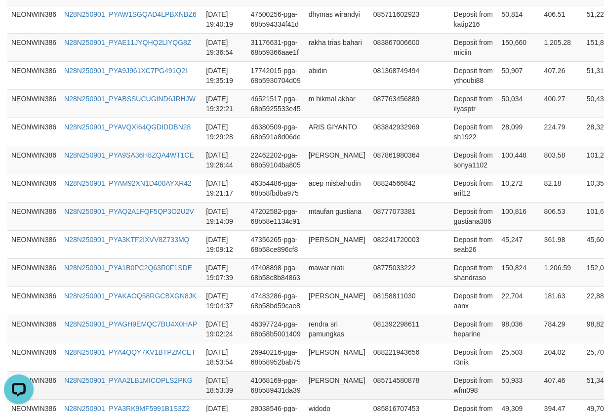
click at [498, 378] on td "50,933" at bounding box center [519, 385] width 42 height 28
drag, startPoint x: 490, startPoint y: 378, endPoint x: 588, endPoint y: 397, distance: 99.2
click at [498, 379] on td "50,933" at bounding box center [519, 385] width 42 height 28
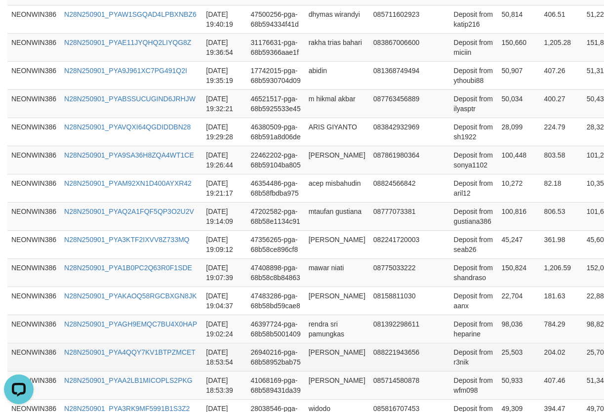
click at [498, 352] on td "25,503" at bounding box center [519, 357] width 42 height 28
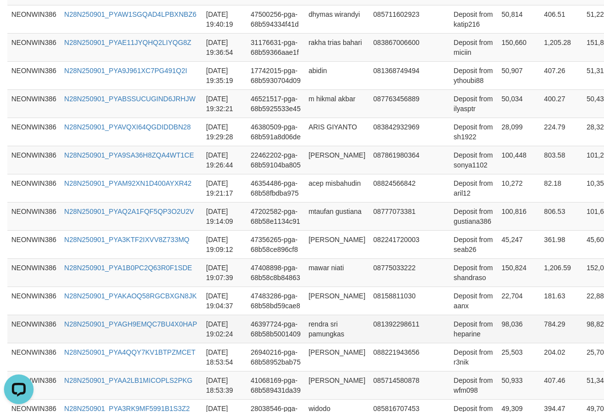
click at [498, 328] on td "98,036" at bounding box center [519, 329] width 42 height 28
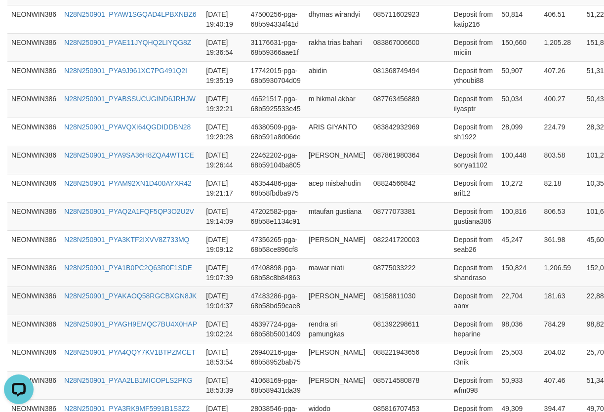
click at [498, 292] on td "22,704" at bounding box center [519, 300] width 42 height 28
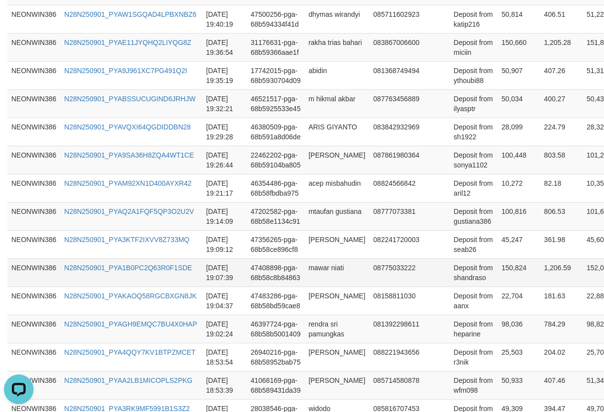
click at [498, 271] on td "150,824" at bounding box center [519, 272] width 42 height 28
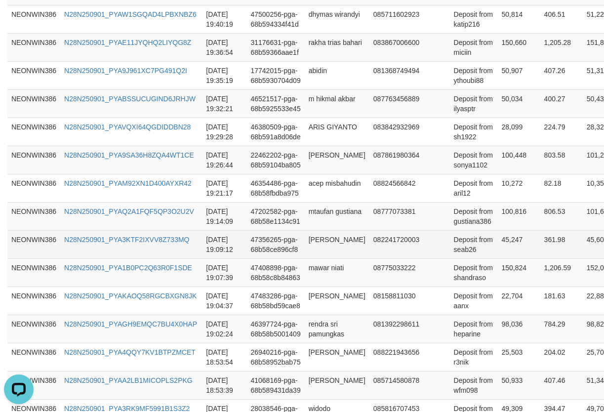
click at [498, 247] on td "45,247" at bounding box center [519, 244] width 42 height 28
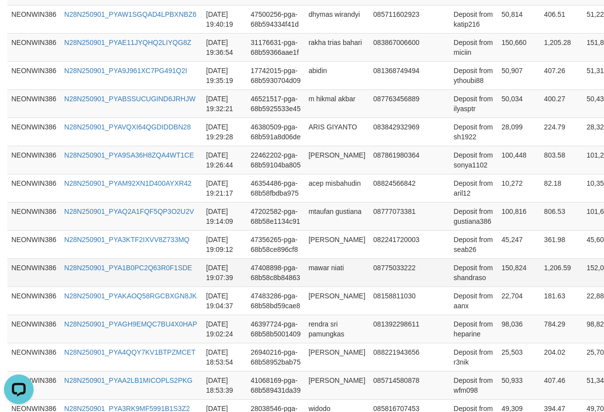
click at [51, 283] on td "NEONWIN386" at bounding box center [33, 272] width 53 height 28
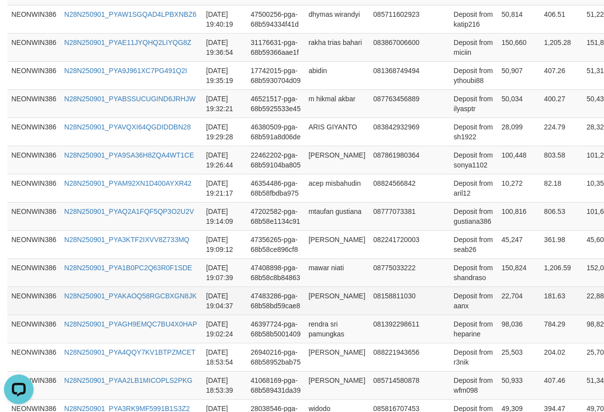
scroll to position [630, 0]
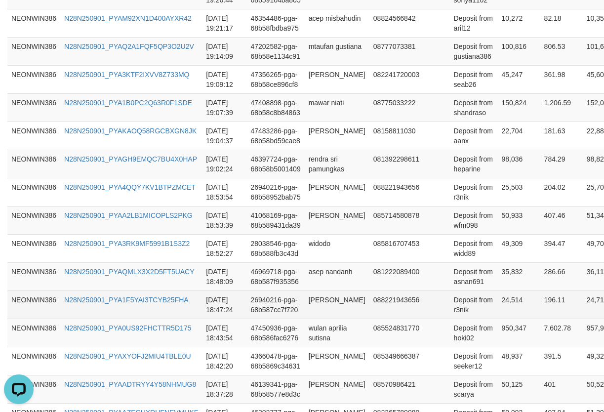
click at [498, 291] on td "24,514" at bounding box center [519, 304] width 42 height 28
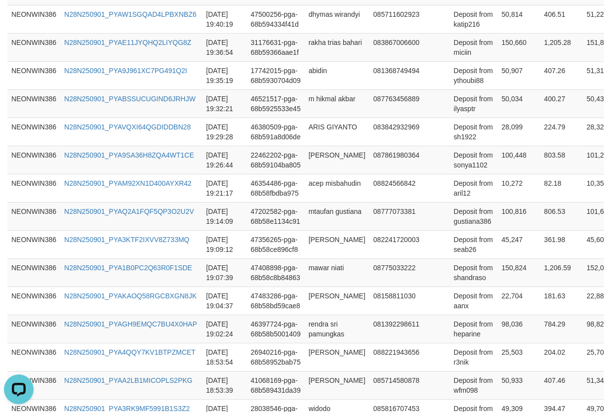
scroll to position [300, 0]
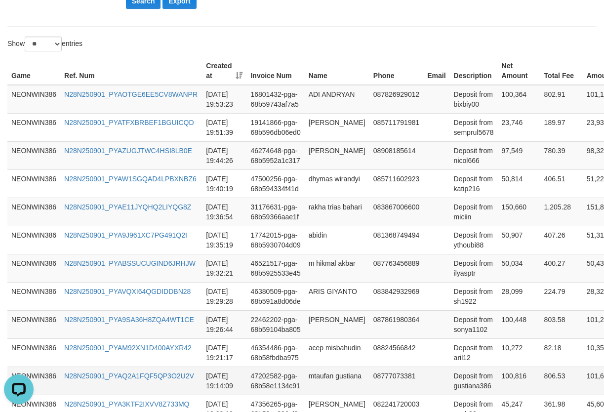
click at [498, 386] on td "100,816" at bounding box center [519, 380] width 42 height 28
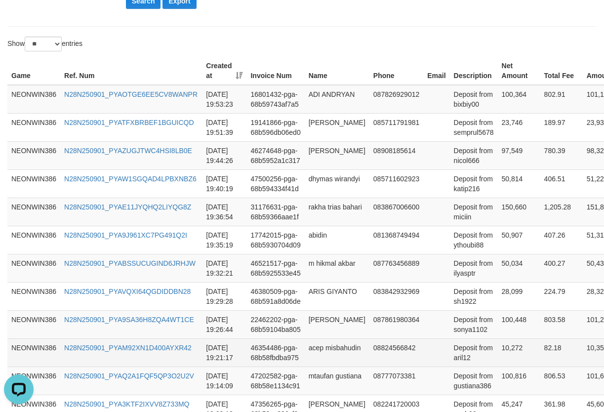
click at [470, 350] on td "Deposit from aril12" at bounding box center [474, 352] width 48 height 28
click at [498, 352] on td "10,272" at bounding box center [519, 352] width 42 height 28
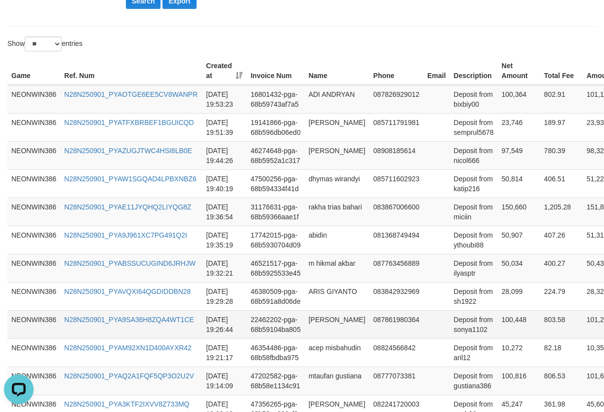
click at [498, 332] on td "100,448" at bounding box center [519, 324] width 42 height 28
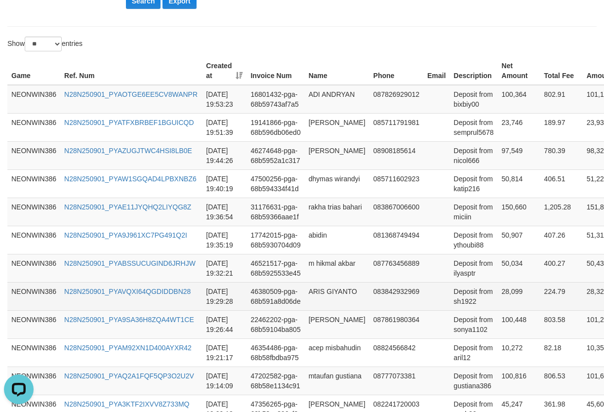
click at [506, 294] on td "28,099" at bounding box center [519, 296] width 42 height 28
drag, startPoint x: 506, startPoint y: 294, endPoint x: 476, endPoint y: 297, distance: 29.3
click at [498, 297] on td "28,099" at bounding box center [519, 296] width 42 height 28
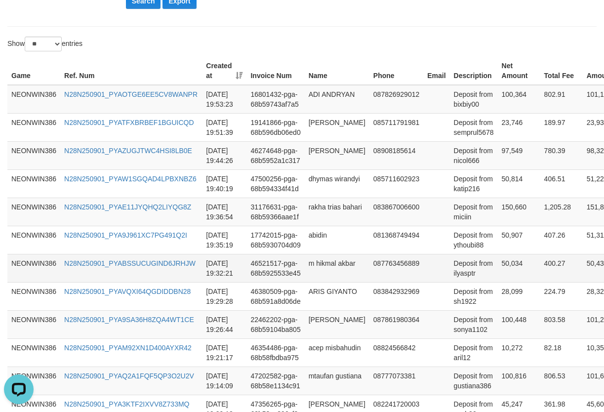
click at [498, 262] on td "50,034" at bounding box center [519, 268] width 42 height 28
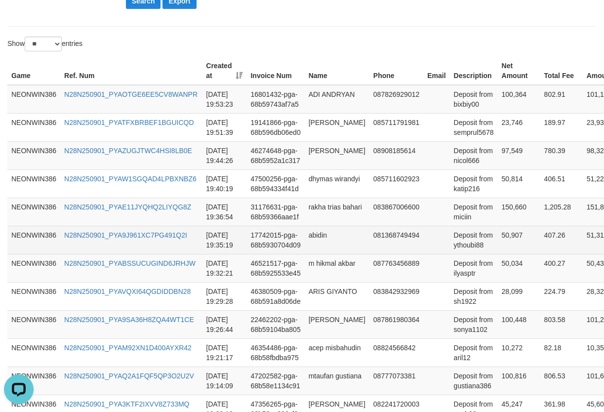
click at [498, 241] on td "50,907" at bounding box center [519, 240] width 42 height 28
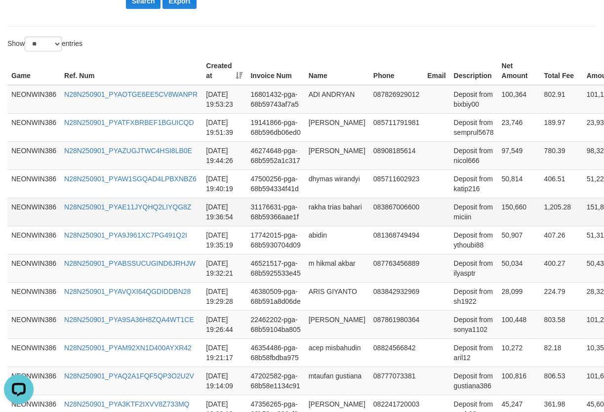
click at [498, 213] on td "150,660" at bounding box center [519, 212] width 42 height 28
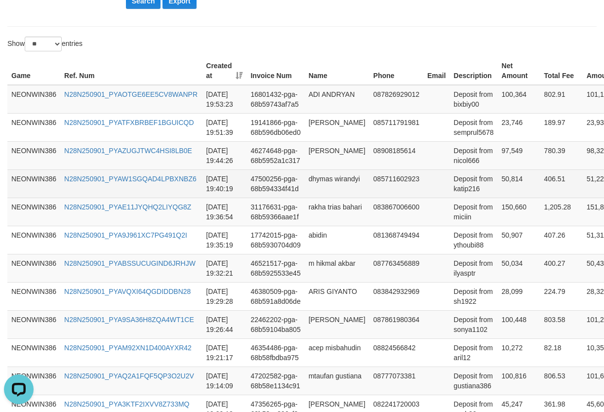
click at [498, 187] on td "50,814" at bounding box center [519, 183] width 42 height 28
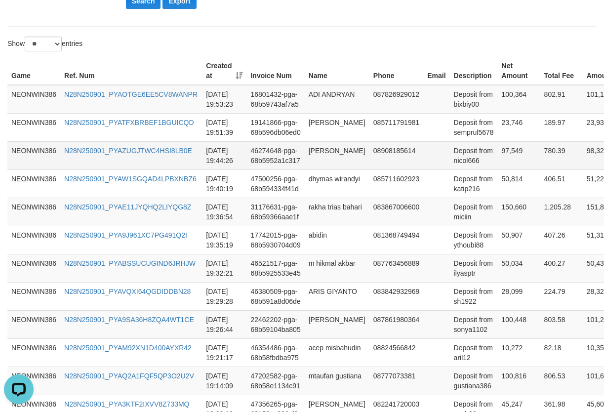
click at [498, 149] on td "97,549" at bounding box center [519, 155] width 42 height 28
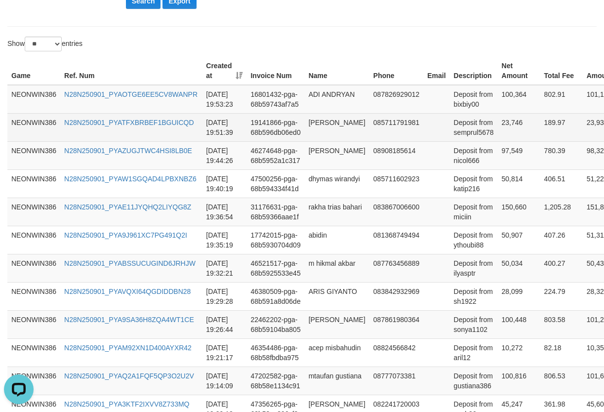
click at [498, 123] on td "23,746" at bounding box center [519, 127] width 42 height 28
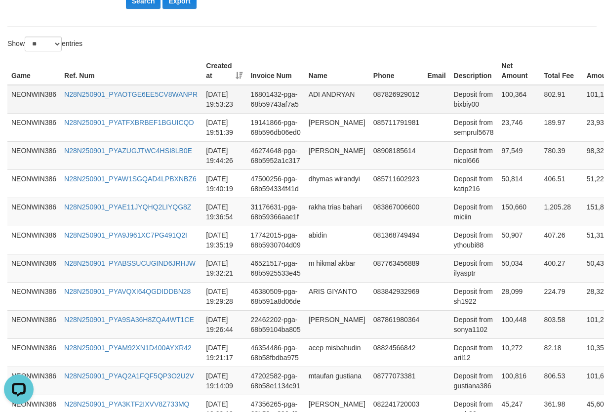
click at [498, 97] on td "100,364" at bounding box center [519, 99] width 42 height 29
click at [450, 102] on td "Deposit from bixbiy00" at bounding box center [474, 99] width 48 height 29
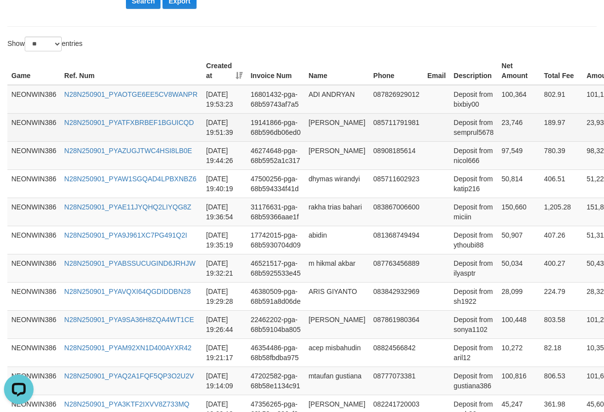
click at [453, 139] on td "Deposit from semprul5678" at bounding box center [474, 127] width 48 height 28
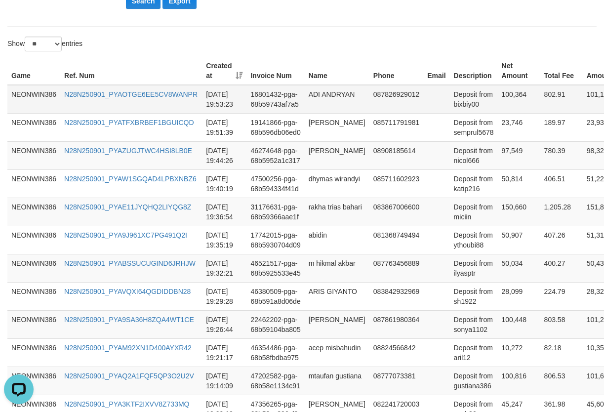
click at [338, 96] on td "ADI ANDRYAN" at bounding box center [337, 99] width 65 height 29
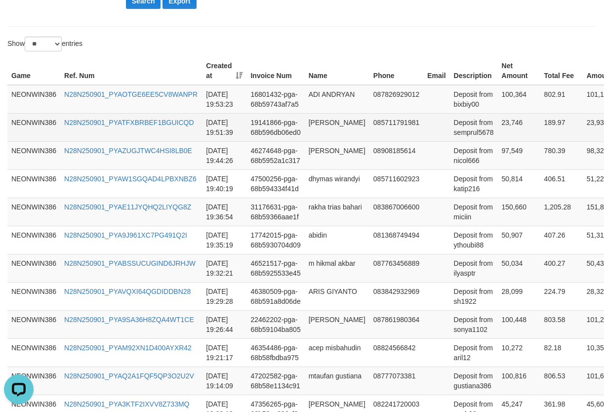
click at [322, 131] on td "[PERSON_NAME]" at bounding box center [337, 127] width 65 height 28
click at [337, 136] on td "[PERSON_NAME]" at bounding box center [337, 127] width 65 height 28
click at [319, 136] on td "[PERSON_NAME]" at bounding box center [337, 127] width 65 height 28
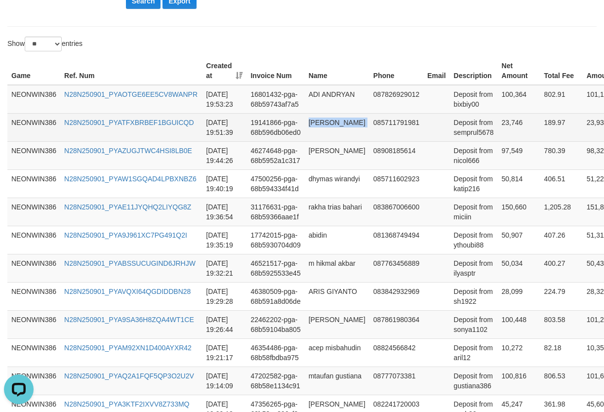
click at [319, 136] on td "[PERSON_NAME]" at bounding box center [337, 127] width 65 height 28
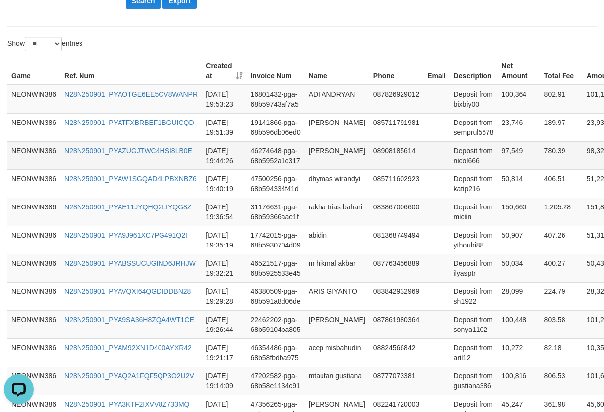
click at [318, 156] on td "[PERSON_NAME]" at bounding box center [337, 155] width 65 height 28
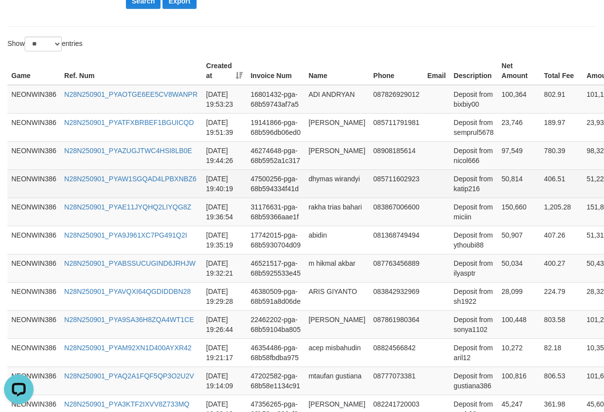
click at [322, 175] on td "dhymas wirandyi" at bounding box center [337, 183] width 65 height 28
click at [450, 195] on td "Deposit from katip216" at bounding box center [474, 183] width 48 height 28
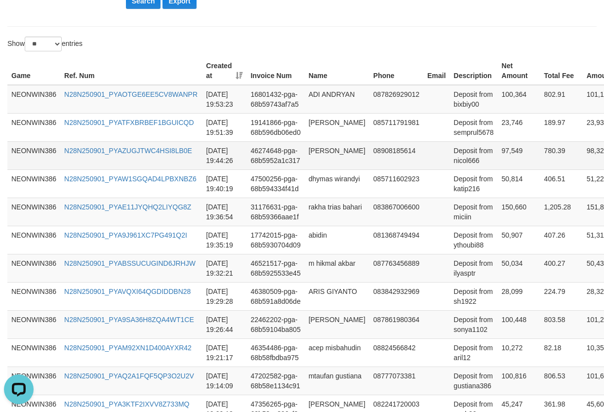
click at [450, 164] on td "Deposit from nicol666" at bounding box center [474, 155] width 48 height 28
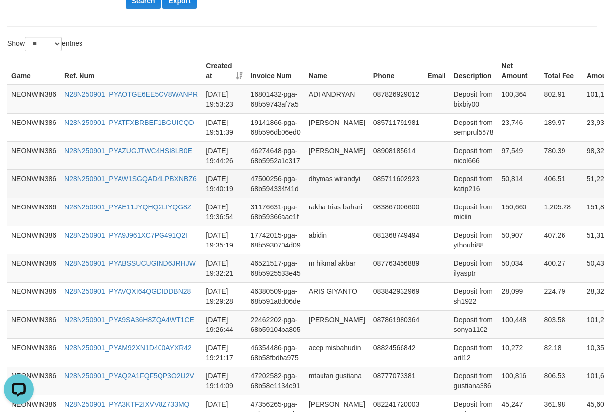
click at [450, 188] on td "Deposit from katip216" at bounding box center [474, 183] width 48 height 28
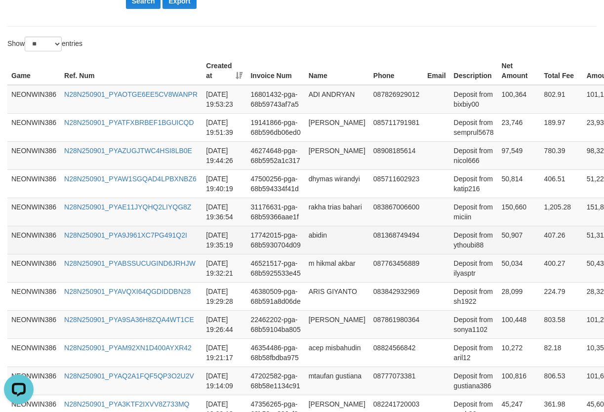
click at [322, 226] on td "abidin" at bounding box center [337, 240] width 65 height 28
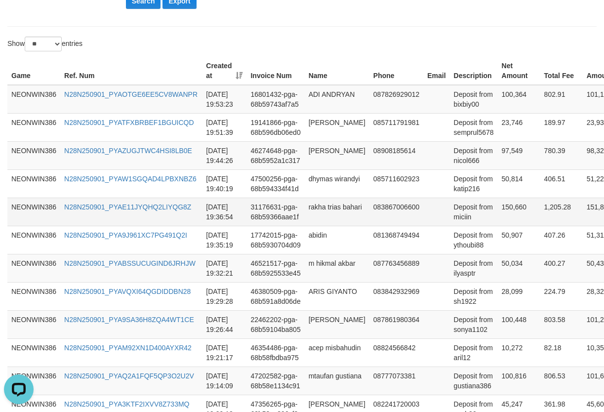
click at [320, 217] on td "rakha trias bahari" at bounding box center [337, 212] width 65 height 28
click at [450, 217] on td "Deposit from miciin" at bounding box center [474, 212] width 48 height 28
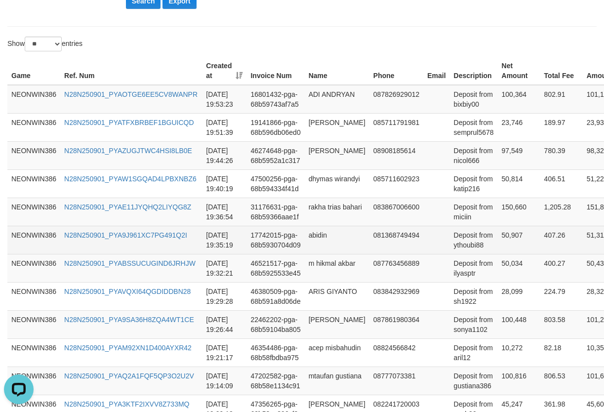
click at [321, 246] on td "abidin" at bounding box center [337, 240] width 65 height 28
click at [450, 248] on td "Deposit from ythoubi88" at bounding box center [474, 240] width 48 height 28
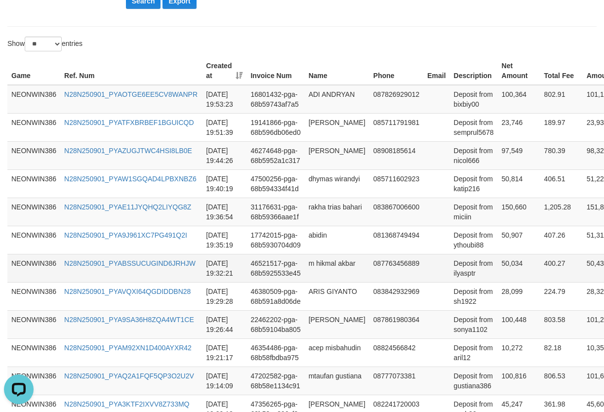
click at [328, 274] on td "m hikmal akbar" at bounding box center [337, 268] width 65 height 28
click at [325, 267] on td "m hikmal akbar" at bounding box center [337, 268] width 65 height 28
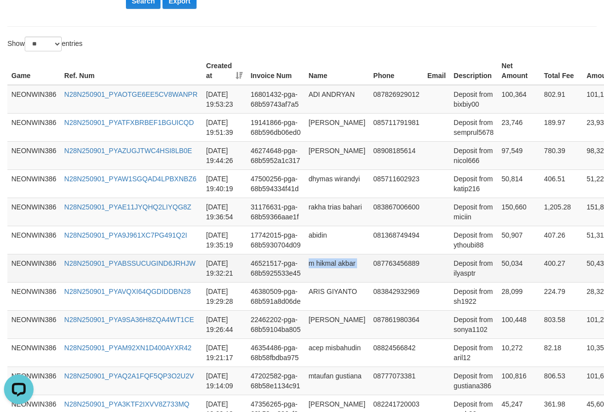
click at [325, 267] on td "m hikmal akbar" at bounding box center [337, 268] width 65 height 28
click at [450, 272] on td "Deposit from ilyasptr" at bounding box center [474, 268] width 48 height 28
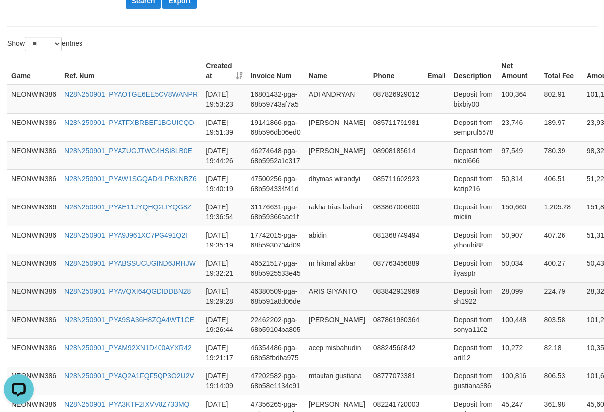
click at [312, 296] on td "ARIS GIYANTO" at bounding box center [337, 296] width 65 height 28
click at [450, 304] on td "Deposit from sh1922" at bounding box center [474, 296] width 48 height 28
click at [450, 303] on td "Deposit from sh1922" at bounding box center [474, 296] width 48 height 28
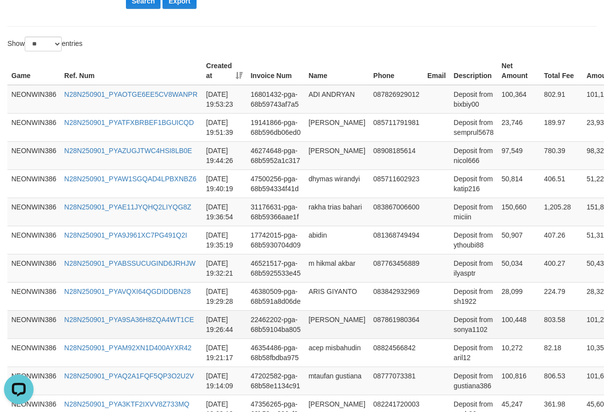
click at [313, 326] on td "[PERSON_NAME]" at bounding box center [337, 324] width 65 height 28
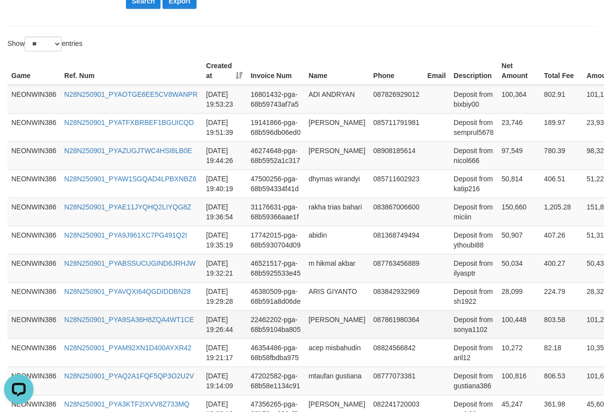
click at [452, 330] on td "Deposit from sonya1102" at bounding box center [474, 324] width 48 height 28
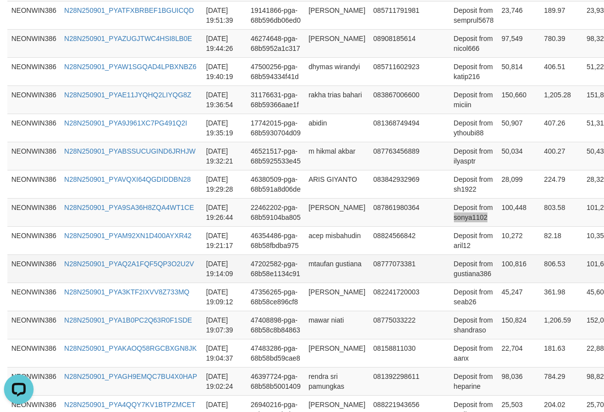
scroll to position [465, 0]
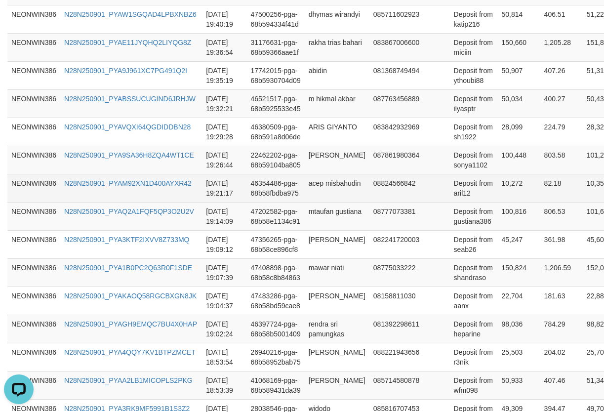
click at [347, 188] on td "acep misbahudin" at bounding box center [337, 188] width 65 height 28
click at [331, 192] on td "acep misbahudin" at bounding box center [337, 188] width 65 height 28
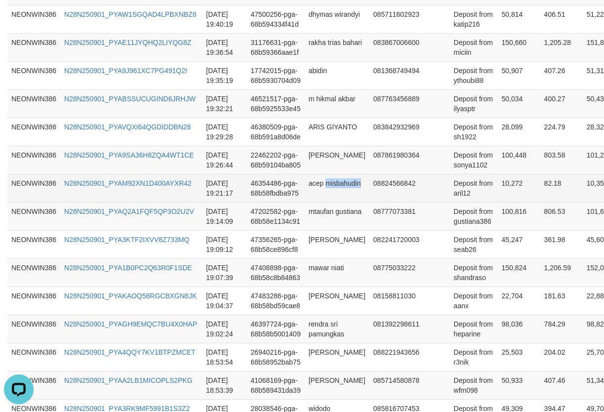
click at [331, 192] on td "acep misbahudin" at bounding box center [337, 188] width 65 height 28
click at [450, 194] on td "Deposit from aril12" at bounding box center [474, 188] width 48 height 28
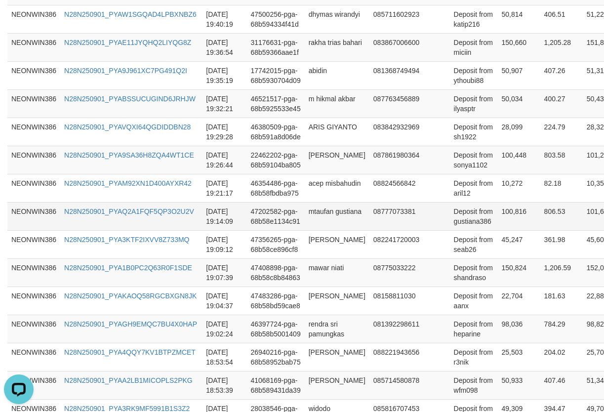
click at [324, 216] on td "mtaufan gustiana" at bounding box center [337, 216] width 65 height 28
click at [460, 216] on td "Deposit from gustiana386" at bounding box center [474, 216] width 48 height 28
click at [450, 220] on td "Deposit from gustiana386" at bounding box center [474, 216] width 48 height 28
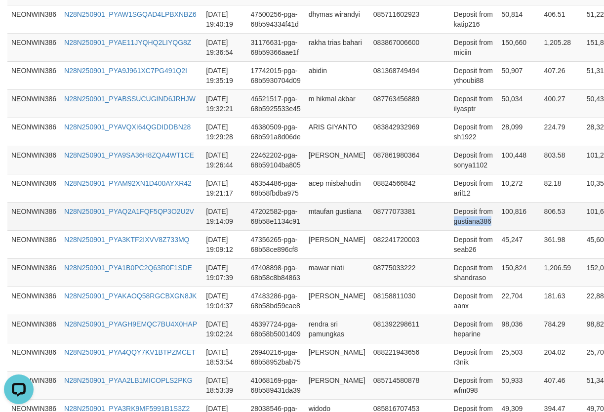
click at [450, 220] on td "Deposit from gustiana386" at bounding box center [474, 216] width 48 height 28
click at [450, 219] on td "Deposit from gustiana386" at bounding box center [474, 216] width 48 height 28
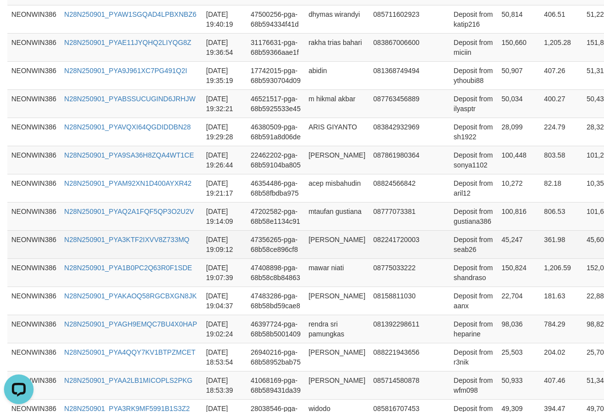
click at [326, 243] on td "[PERSON_NAME]" at bounding box center [337, 244] width 65 height 28
click at [450, 254] on td "Deposit from seab26" at bounding box center [474, 244] width 48 height 28
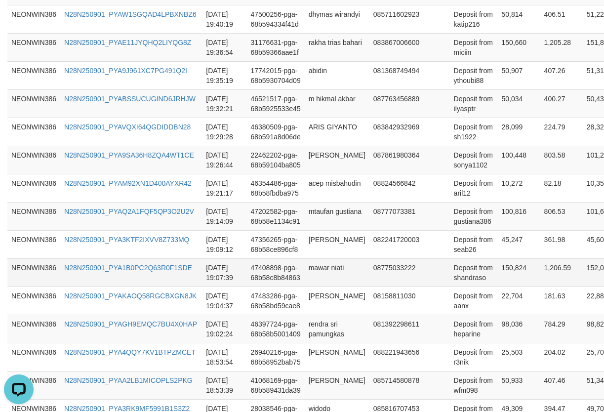
click at [344, 264] on td "mawar niati" at bounding box center [337, 272] width 65 height 28
click at [454, 277] on td "Deposit from shandraso" at bounding box center [474, 272] width 48 height 28
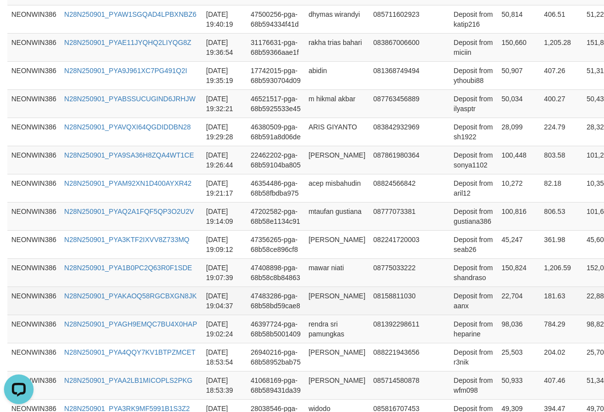
click at [300, 303] on td "47483286-pga-68b58bd59cae8" at bounding box center [275, 300] width 58 height 28
click at [319, 297] on td "[PERSON_NAME]" at bounding box center [337, 300] width 65 height 28
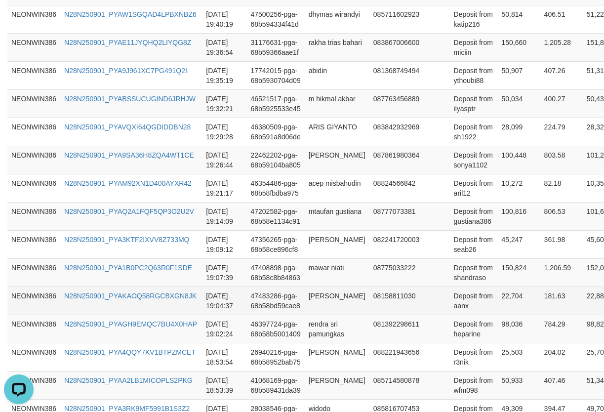
click at [450, 302] on td "Deposit from aanx" at bounding box center [474, 300] width 48 height 28
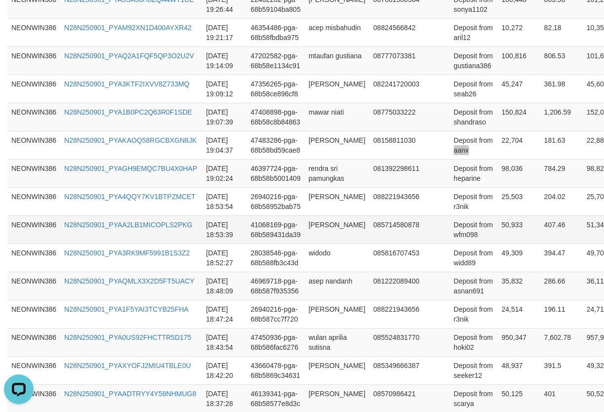
scroll to position [630, 0]
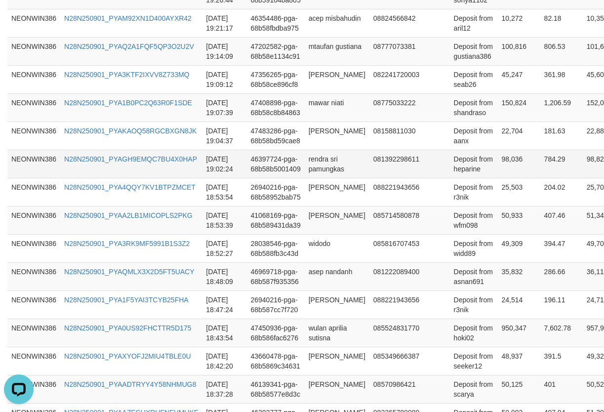
click at [316, 161] on td "rendra sri pamungkas" at bounding box center [337, 164] width 65 height 28
click at [450, 174] on td "Deposit from heparine" at bounding box center [474, 164] width 48 height 28
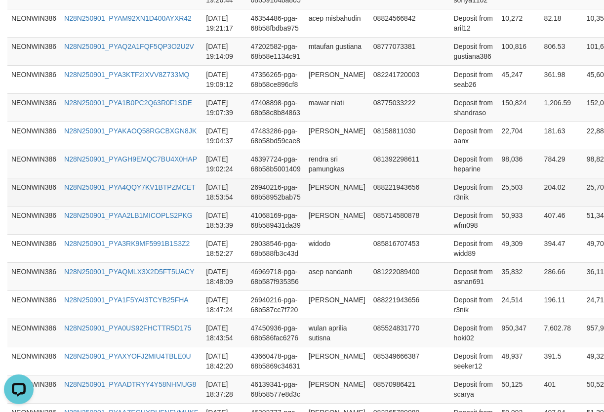
click at [336, 191] on td "[PERSON_NAME]" at bounding box center [337, 192] width 65 height 28
click at [450, 203] on td "Deposit from r3nik" at bounding box center [474, 192] width 48 height 28
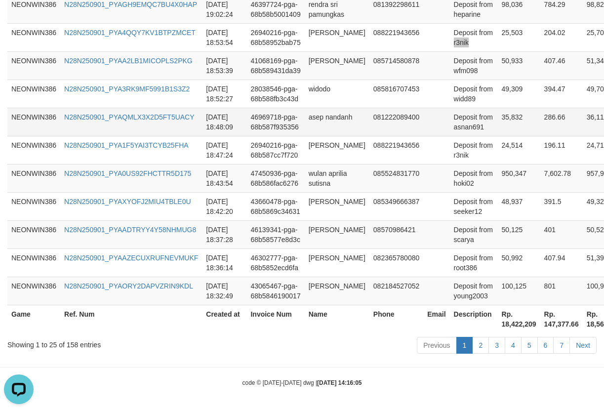
scroll to position [794, 0]
click at [324, 62] on td "[PERSON_NAME]" at bounding box center [337, 65] width 65 height 28
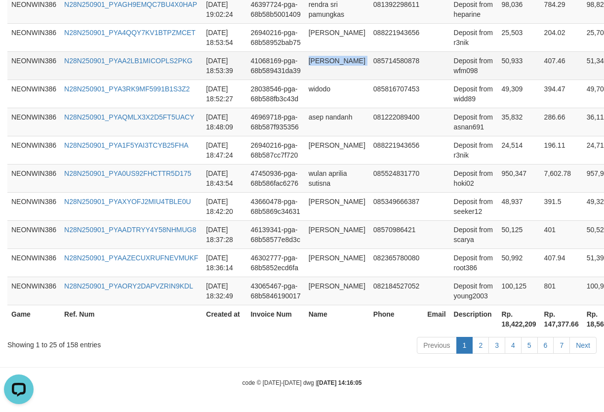
click at [324, 62] on td "[PERSON_NAME]" at bounding box center [337, 65] width 65 height 28
click at [457, 57] on td "Deposit from wfm098" at bounding box center [474, 65] width 48 height 28
click at [450, 63] on td "Deposit from wfm098" at bounding box center [474, 65] width 48 height 28
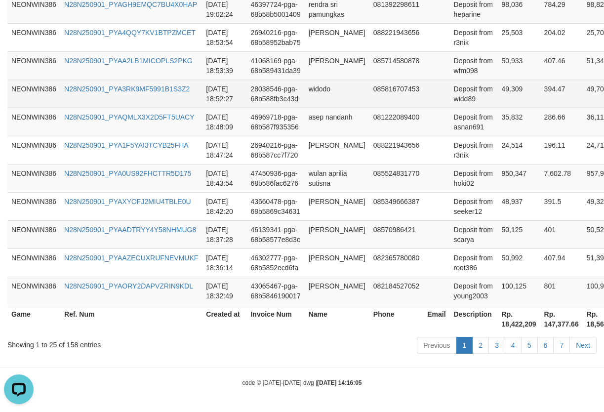
click at [325, 85] on td "widodo" at bounding box center [337, 93] width 65 height 28
click at [450, 94] on td "Deposit from widd89" at bounding box center [474, 93] width 48 height 28
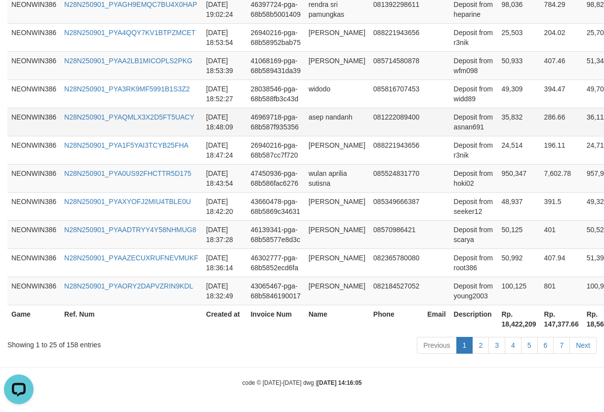
click at [344, 108] on td "asep nandanh" at bounding box center [337, 122] width 65 height 28
click at [322, 108] on td "asep nandanh" at bounding box center [337, 122] width 65 height 28
click at [450, 122] on td "Deposit from asnan691" at bounding box center [474, 122] width 48 height 28
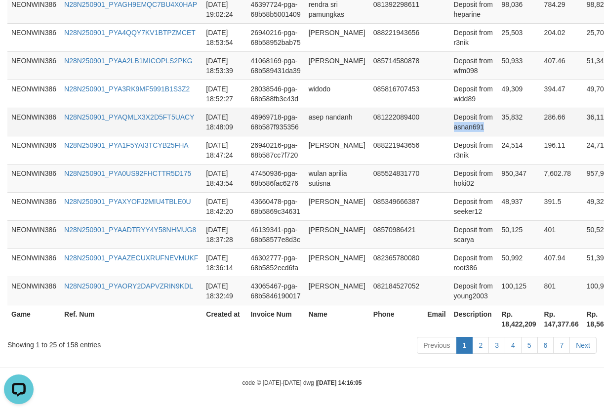
click at [450, 122] on td "Deposit from asnan691" at bounding box center [474, 122] width 48 height 28
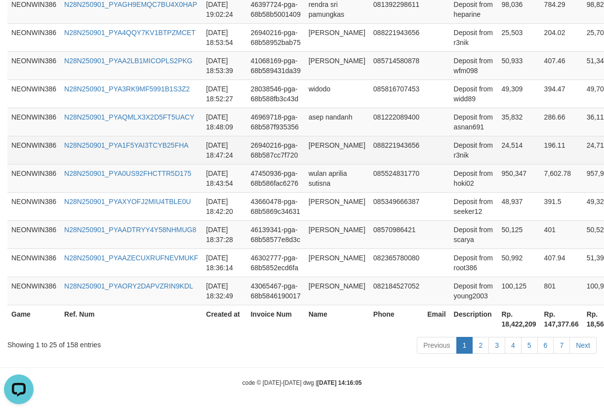
click at [316, 136] on td "[PERSON_NAME]" at bounding box center [337, 150] width 65 height 28
click at [329, 144] on td "[PERSON_NAME]" at bounding box center [337, 150] width 65 height 28
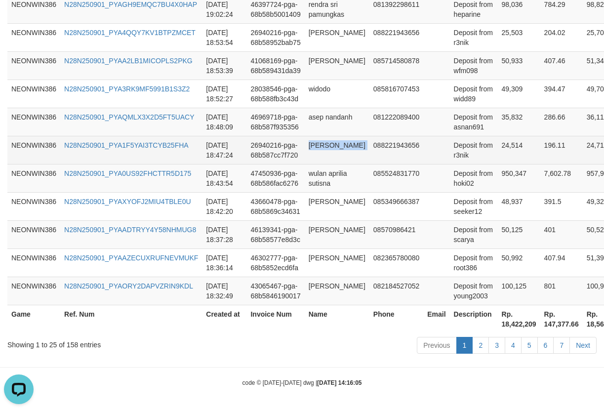
click at [329, 144] on td "[PERSON_NAME]" at bounding box center [337, 150] width 65 height 28
click at [450, 147] on td "Deposit from r3nik" at bounding box center [474, 150] width 48 height 28
click at [450, 152] on td "Deposit from r3nik" at bounding box center [474, 150] width 48 height 28
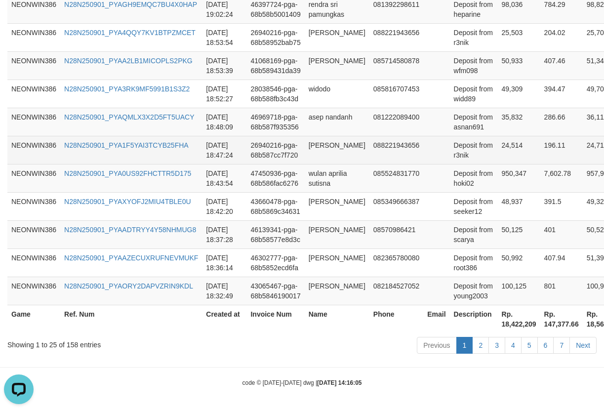
click at [450, 149] on td "Deposit from r3nik" at bounding box center [474, 150] width 48 height 28
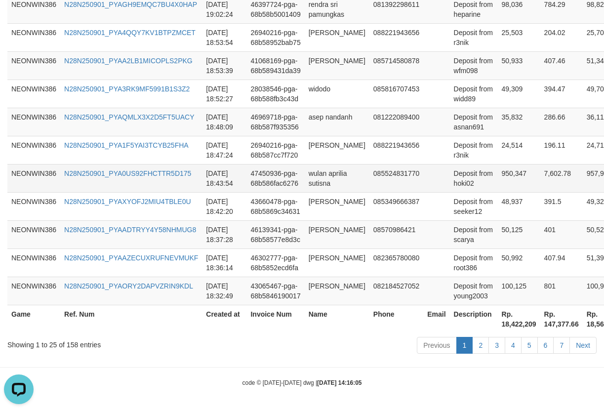
click at [322, 168] on td "wulan aprilia sutisna" at bounding box center [337, 178] width 65 height 28
click at [450, 176] on td "Deposit from hoki02" at bounding box center [474, 178] width 48 height 28
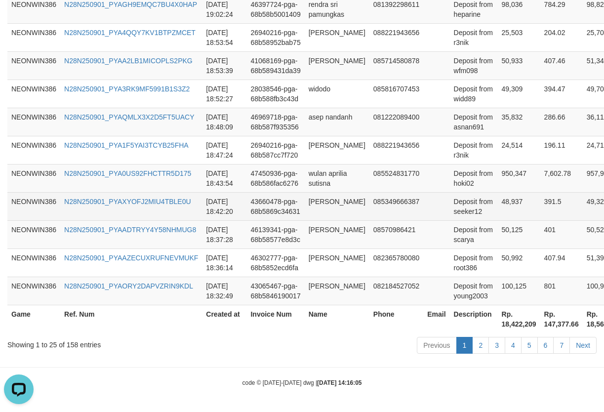
click at [325, 200] on td "[PERSON_NAME]" at bounding box center [337, 206] width 65 height 28
click at [450, 214] on td "Deposit from seeker12" at bounding box center [474, 206] width 48 height 28
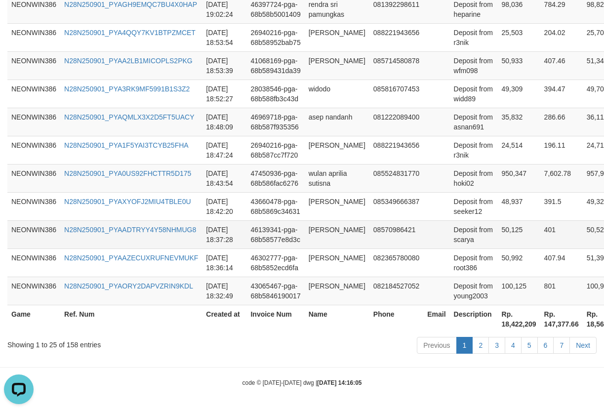
click at [326, 243] on td "[PERSON_NAME]" at bounding box center [337, 234] width 65 height 28
click at [329, 236] on td "[PERSON_NAME]" at bounding box center [337, 234] width 65 height 28
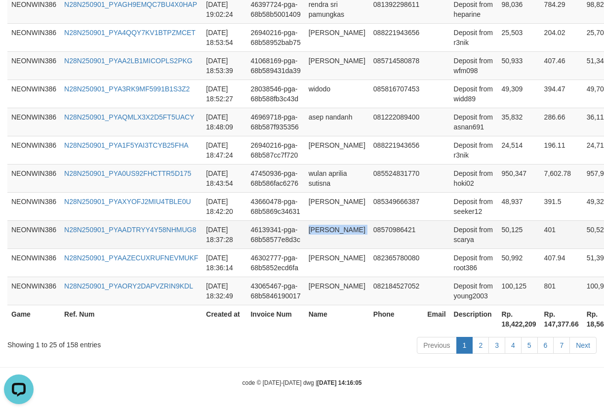
click at [329, 236] on td "[PERSON_NAME]" at bounding box center [337, 234] width 65 height 28
click at [450, 238] on td "Deposit from scarya" at bounding box center [474, 234] width 48 height 28
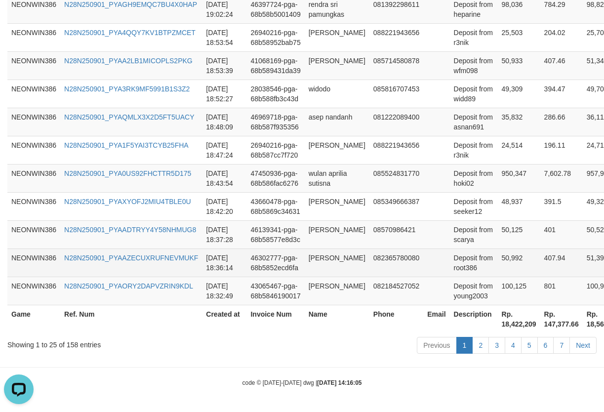
click at [313, 274] on td "[PERSON_NAME]" at bounding box center [337, 262] width 65 height 28
click at [450, 268] on td "Deposit from root386" at bounding box center [474, 262] width 48 height 28
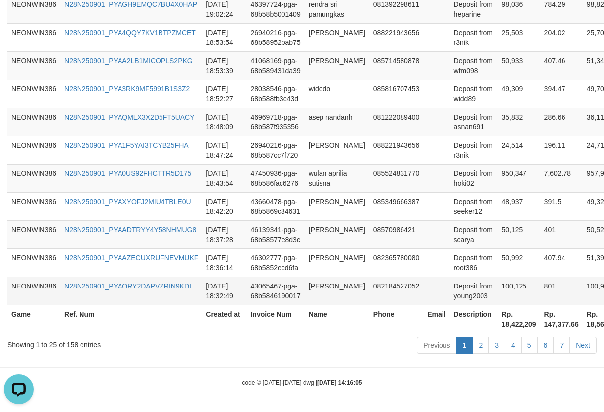
click at [312, 292] on td "[PERSON_NAME]" at bounding box center [337, 291] width 65 height 28
click at [450, 294] on td "Deposit from young2003" at bounding box center [474, 291] width 48 height 28
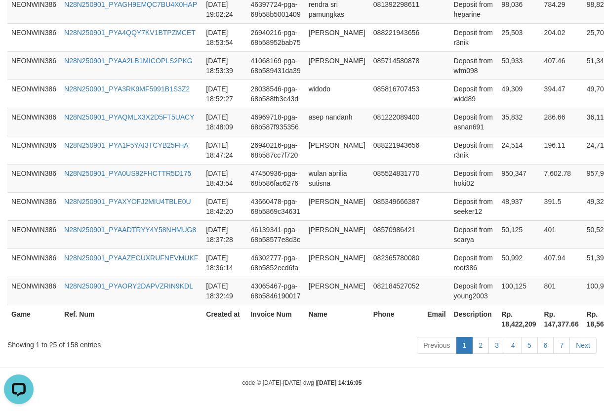
click at [508, 329] on th "Rp. 18,422,209" at bounding box center [519, 319] width 42 height 28
